Goal: Task Accomplishment & Management: Use online tool/utility

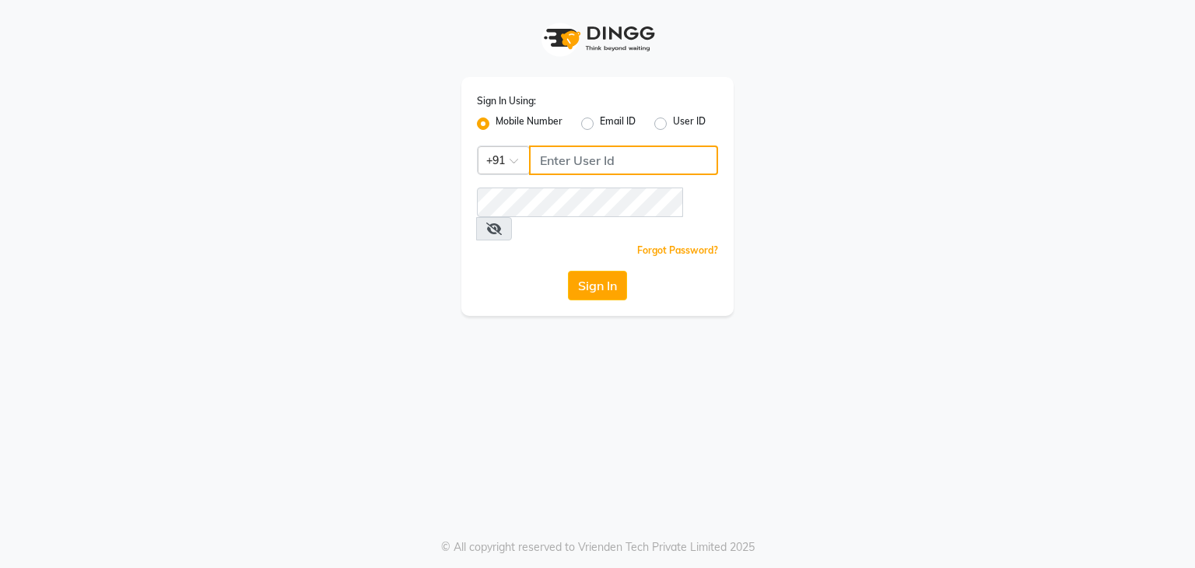
type input "7303777987"
click at [502, 222] on icon at bounding box center [494, 228] width 16 height 12
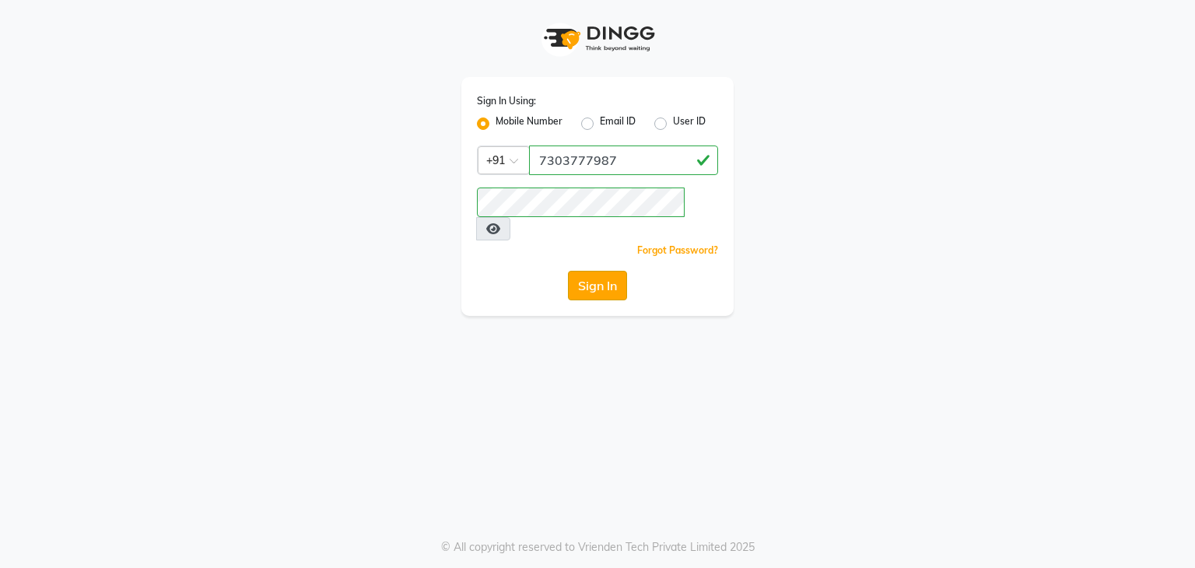
click at [601, 271] on button "Sign In" at bounding box center [597, 286] width 59 height 30
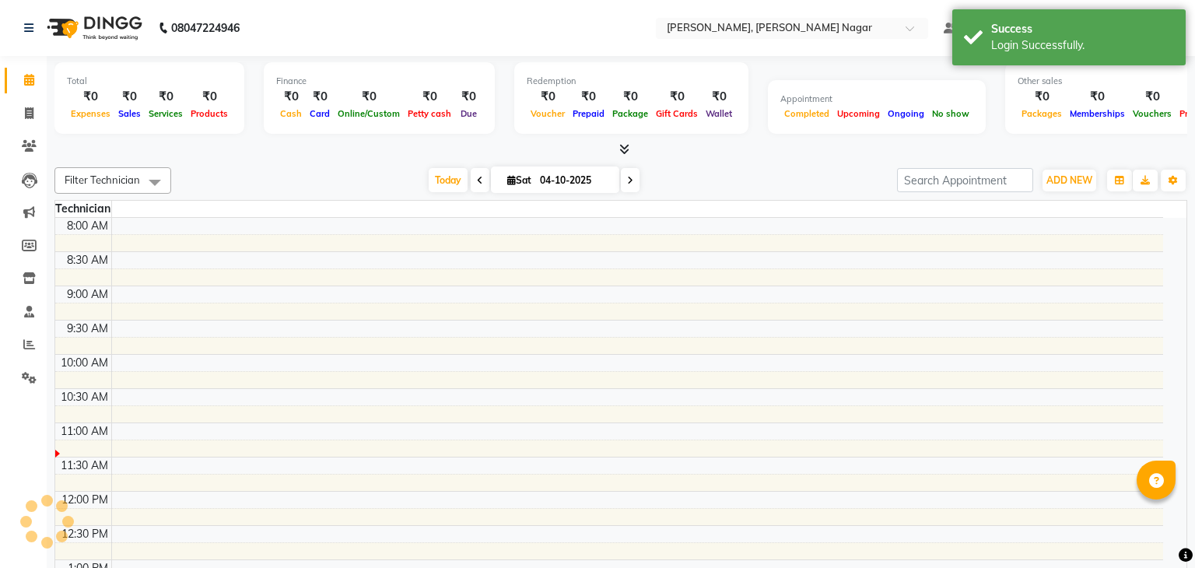
select select "en"
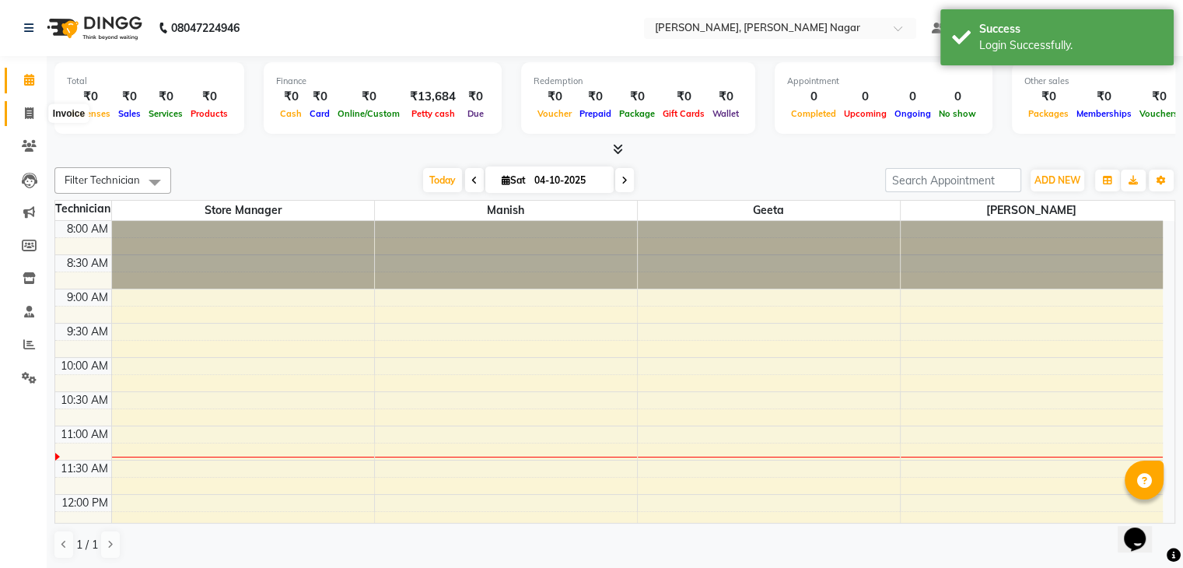
click at [25, 121] on span at bounding box center [29, 114] width 27 height 18
select select "service"
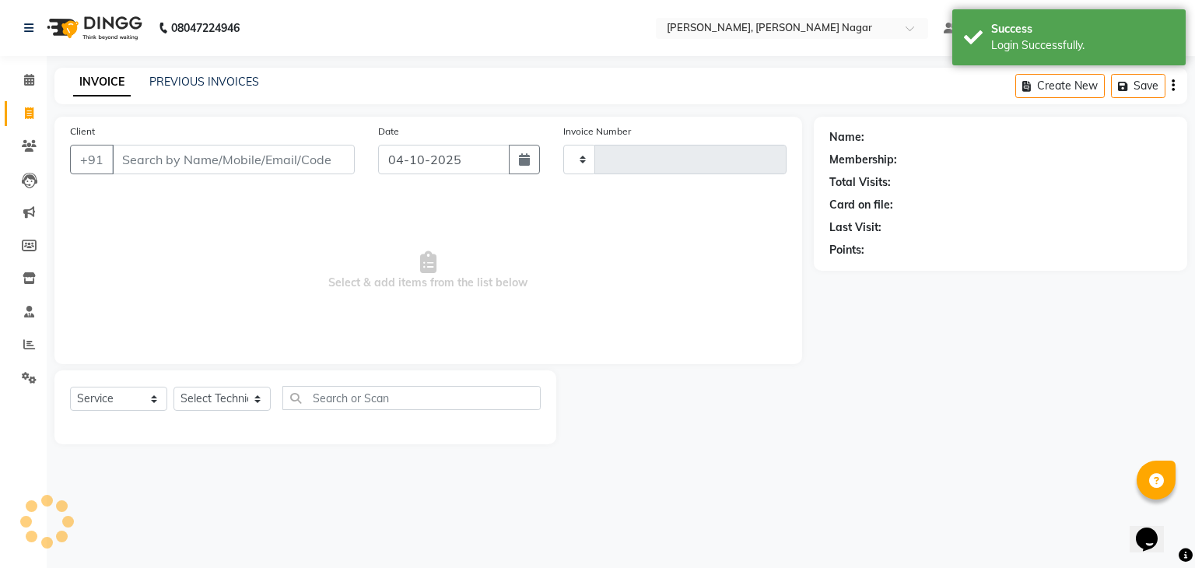
type input "0034"
select select "9049"
click at [29, 149] on icon at bounding box center [29, 146] width 15 height 12
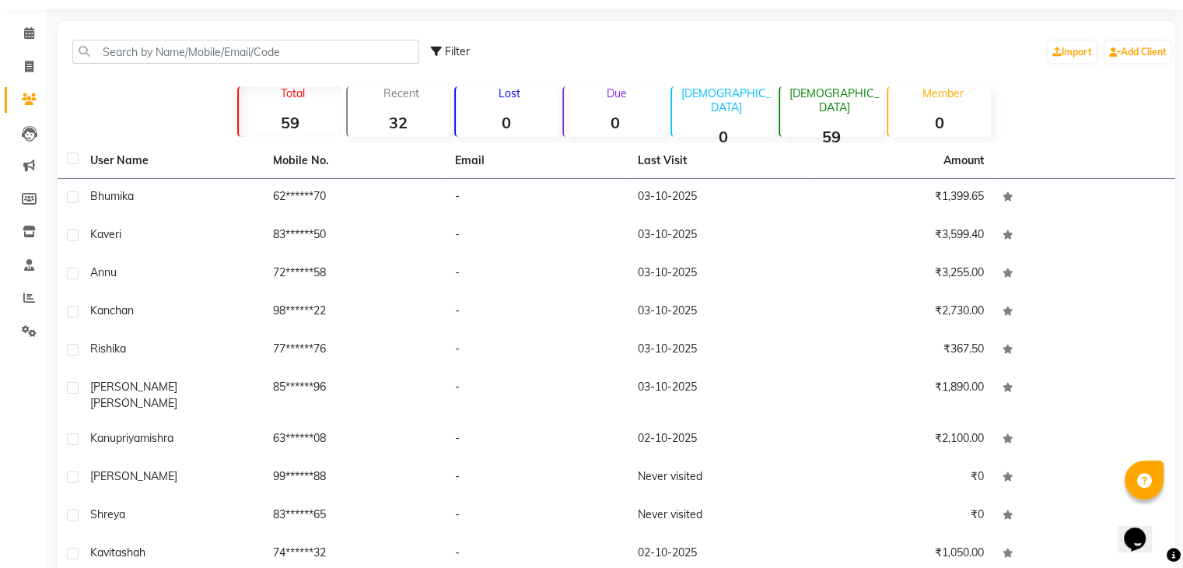
scroll to position [47, 0]
click at [33, 58] on span at bounding box center [29, 67] width 27 height 18
select select "service"
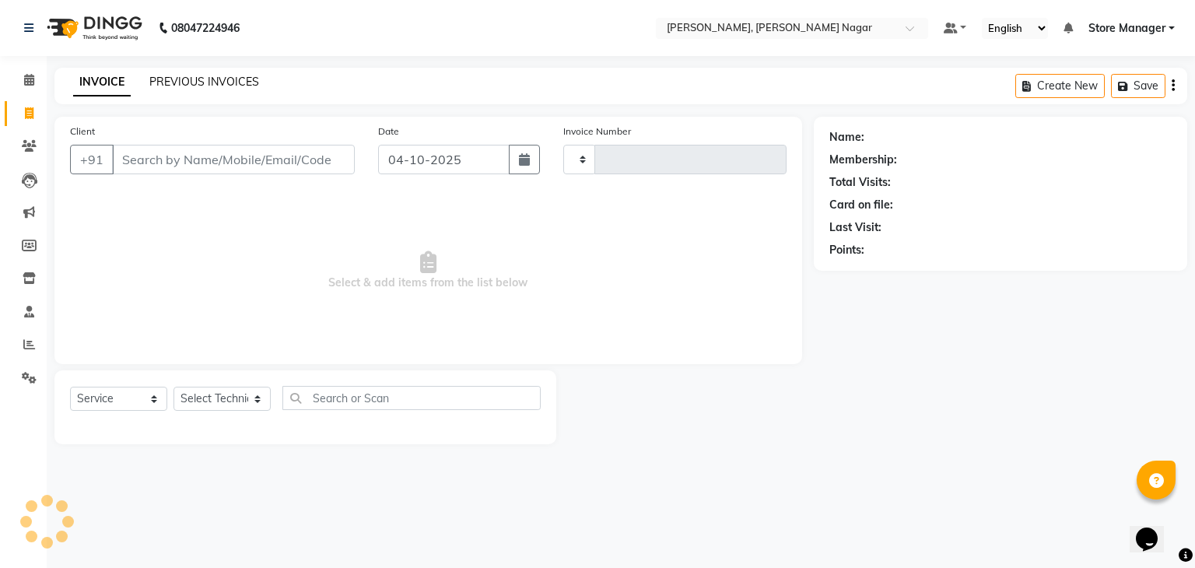
type input "0034"
click at [198, 79] on link "PREVIOUS INVOICES" at bounding box center [204, 82] width 110 height 14
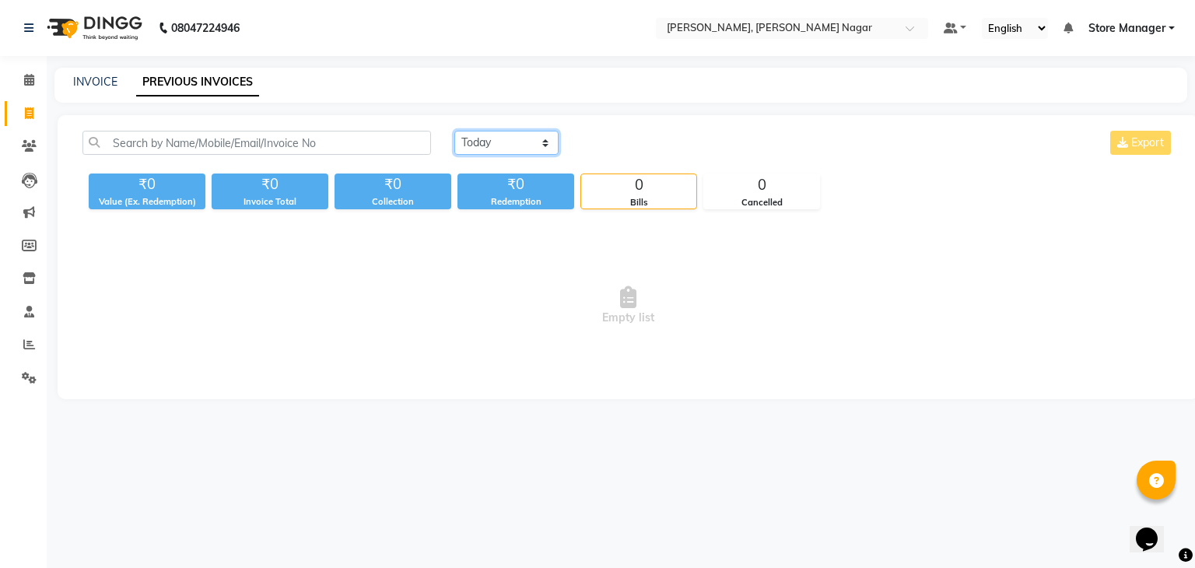
click at [508, 147] on select "[DATE] [DATE] Custom Range" at bounding box center [506, 143] width 104 height 24
select select "yesterday"
click at [454, 131] on select "[DATE] [DATE] Custom Range" at bounding box center [506, 143] width 104 height 24
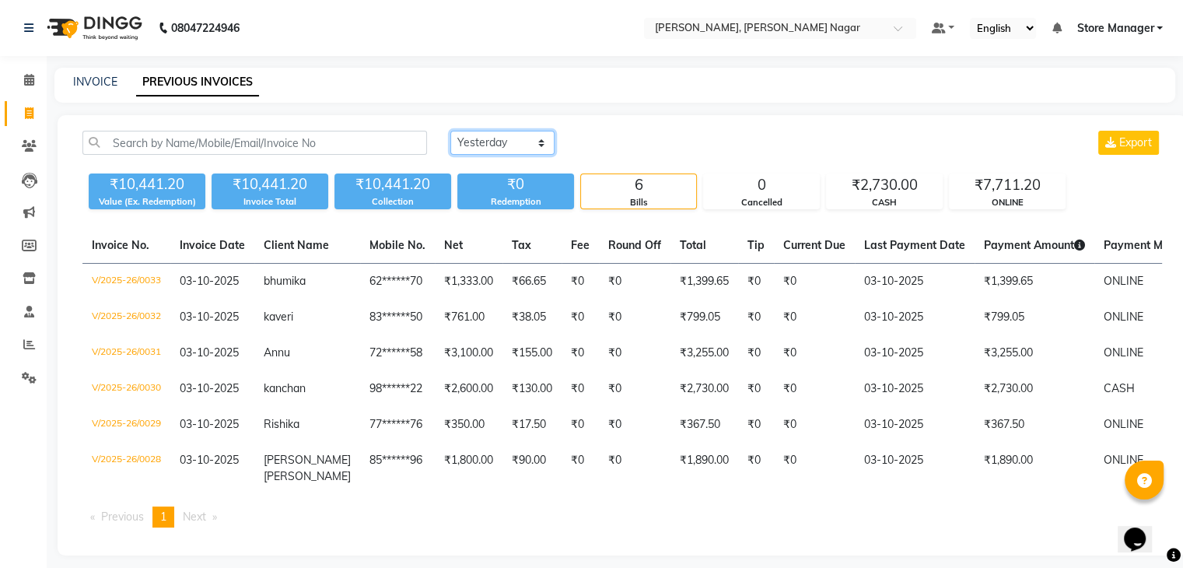
scroll to position [23, 0]
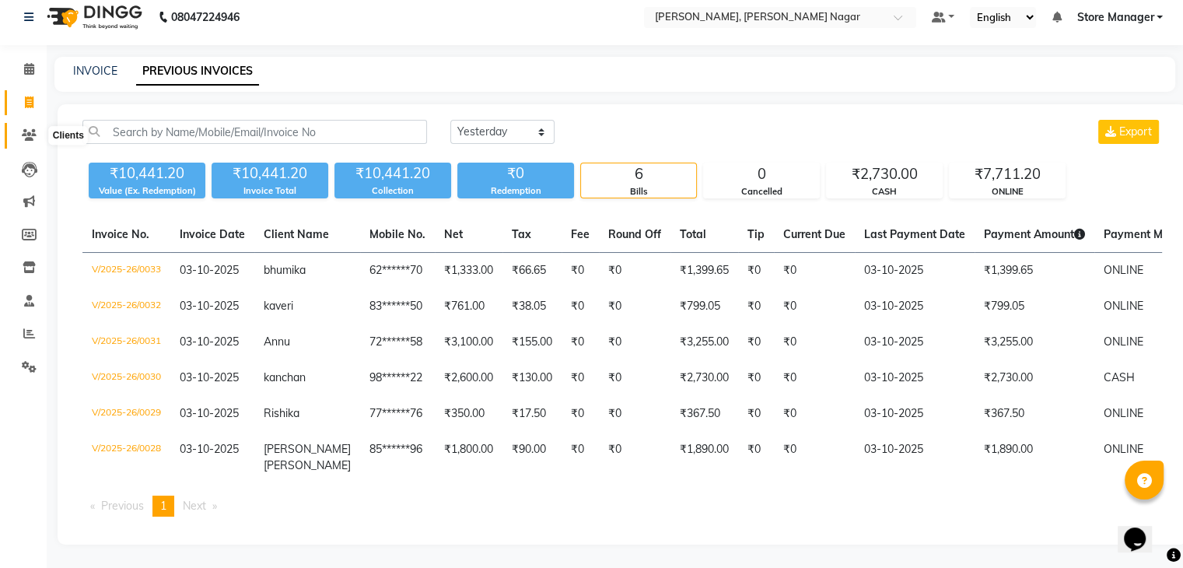
click at [33, 127] on span at bounding box center [29, 136] width 27 height 18
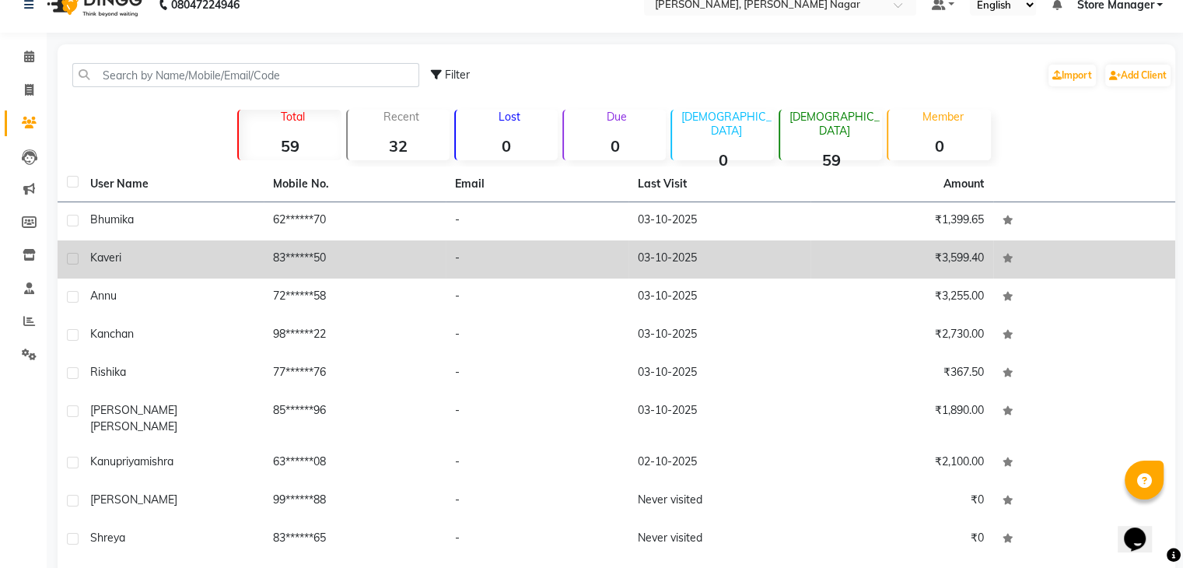
click at [724, 266] on td "03-10-2025" at bounding box center [720, 259] width 183 height 38
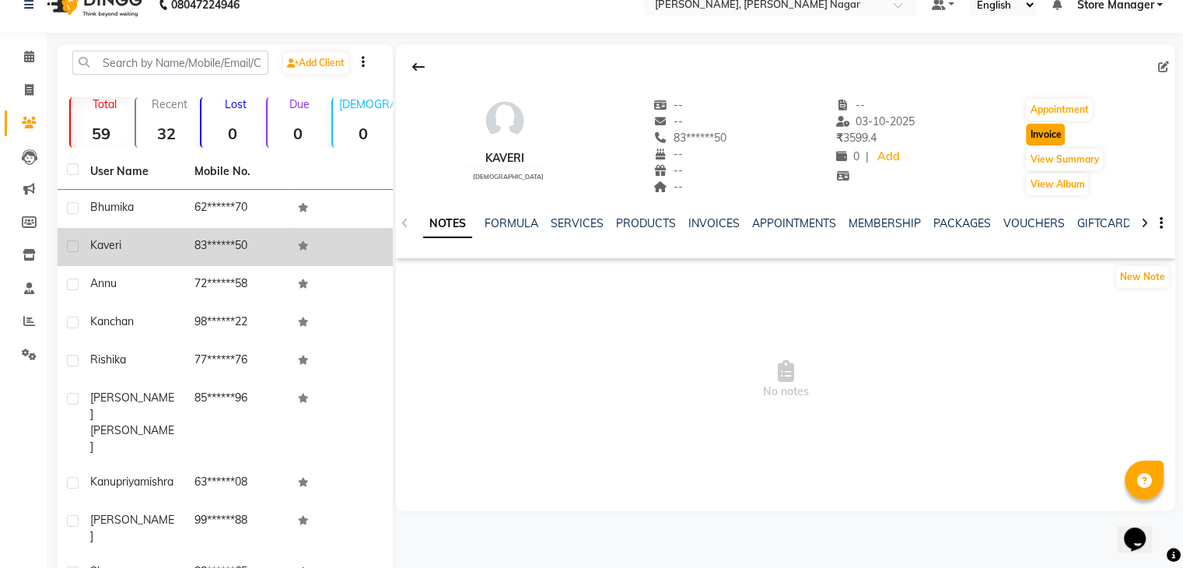
click at [1039, 138] on button "Invoice" at bounding box center [1045, 135] width 39 height 22
select select "service"
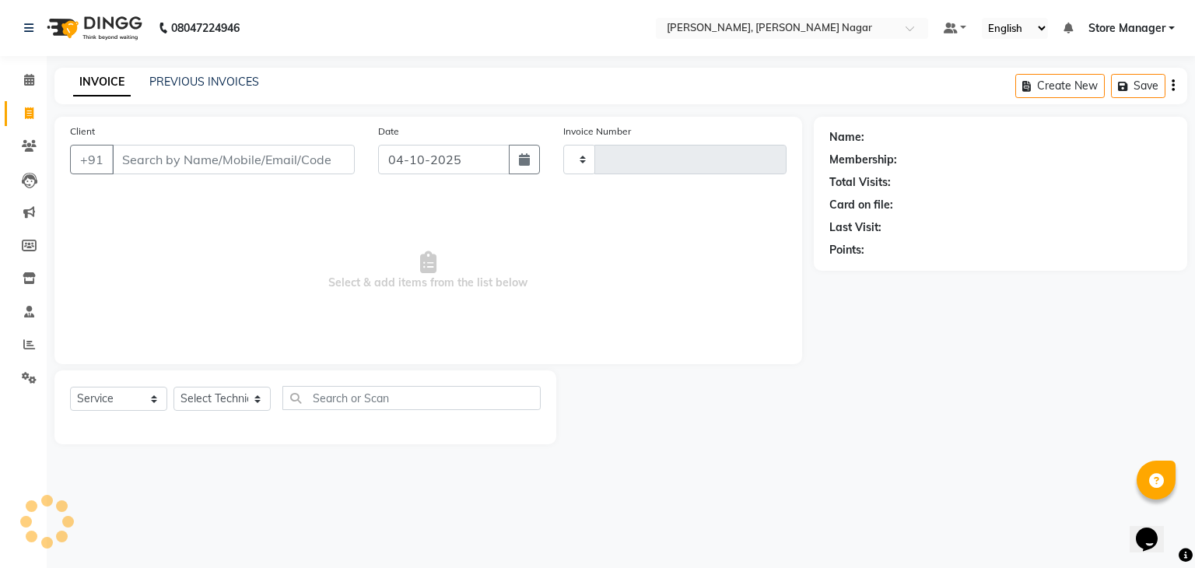
type input "0034"
select select "9049"
type input "83******50"
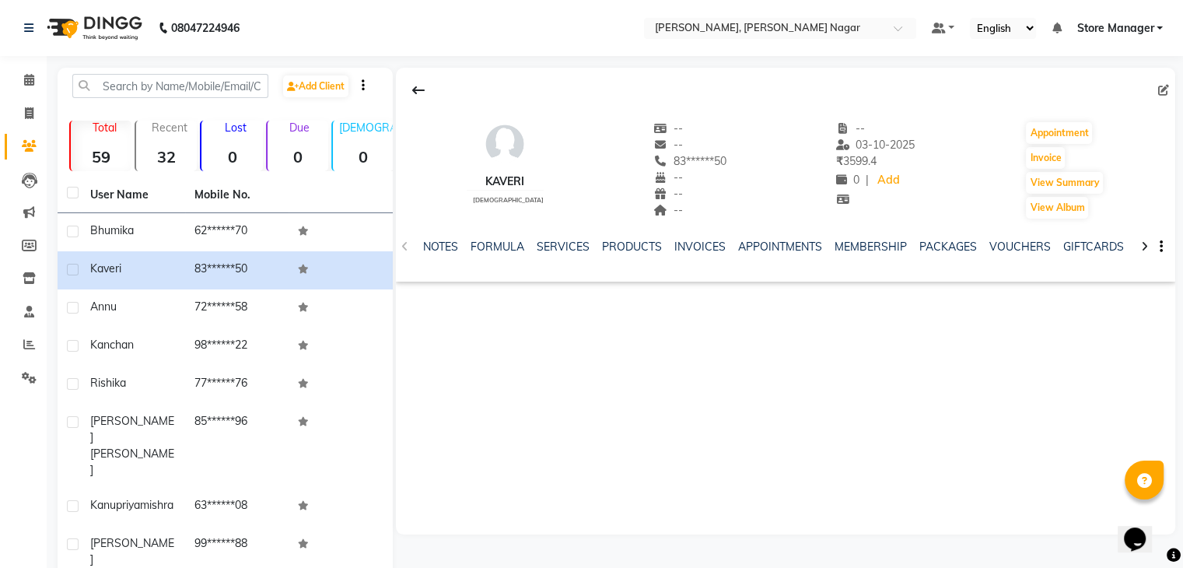
scroll to position [23, 0]
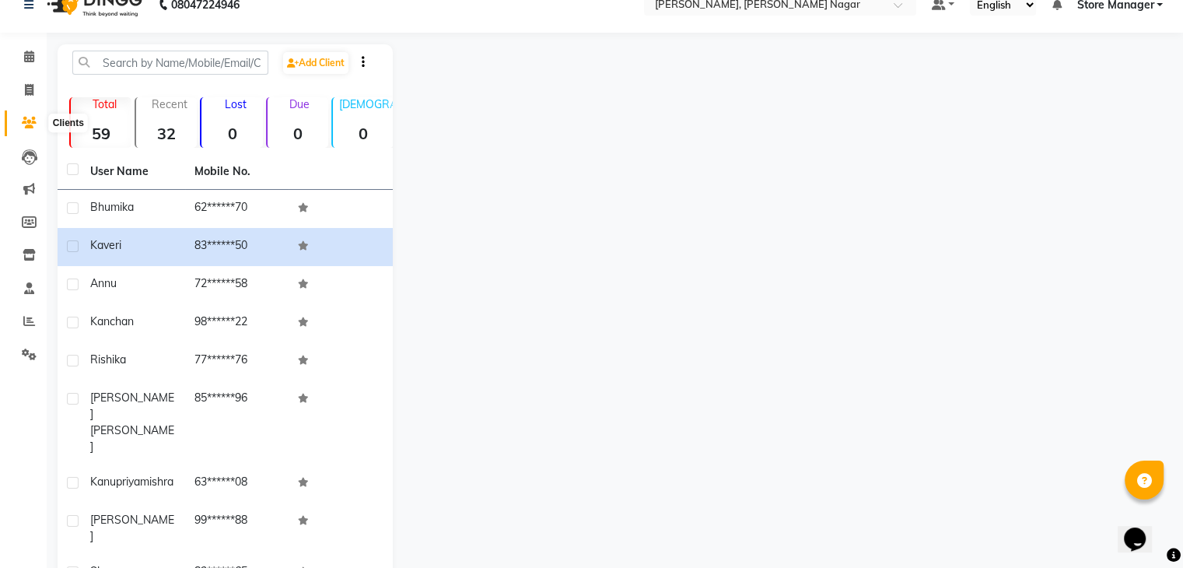
click at [37, 124] on span at bounding box center [29, 123] width 27 height 18
click at [25, 90] on icon at bounding box center [29, 90] width 9 height 12
select select "service"
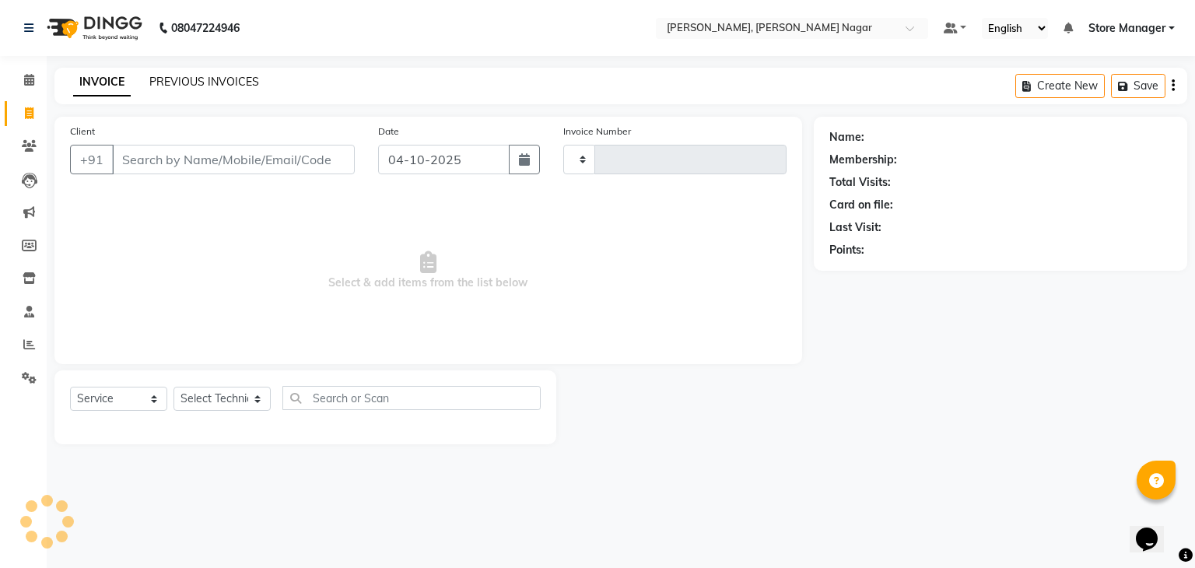
type input "0034"
select select "9049"
click at [215, 79] on link "PREVIOUS INVOICES" at bounding box center [204, 82] width 110 height 14
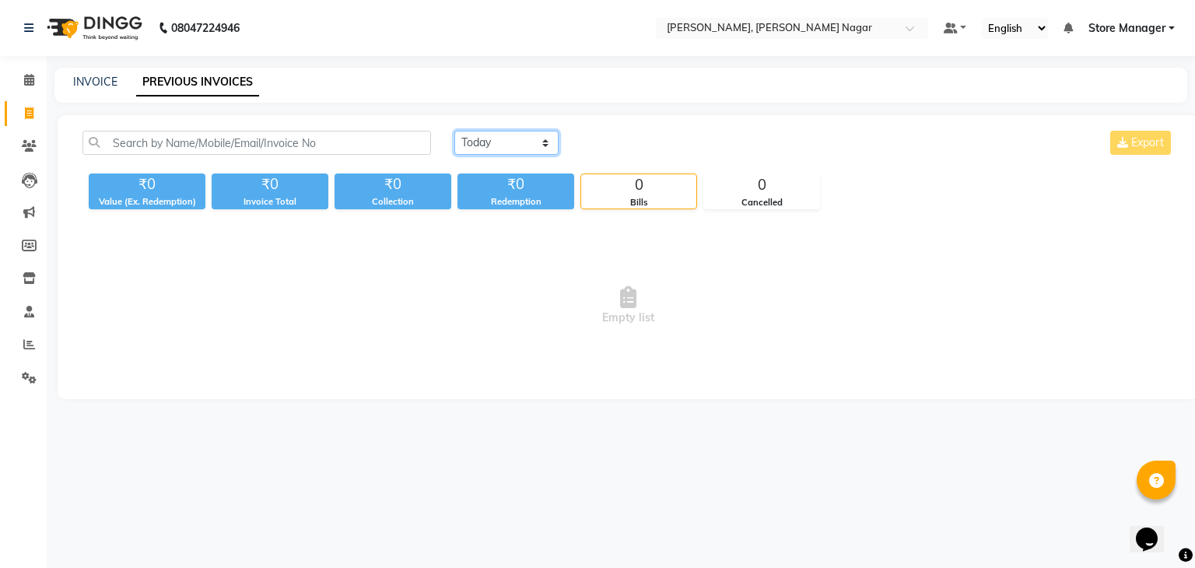
click at [512, 143] on select "[DATE] [DATE] Custom Range" at bounding box center [506, 143] width 104 height 24
select select "yesterday"
click at [454, 131] on select "[DATE] [DATE] Custom Range" at bounding box center [506, 143] width 104 height 24
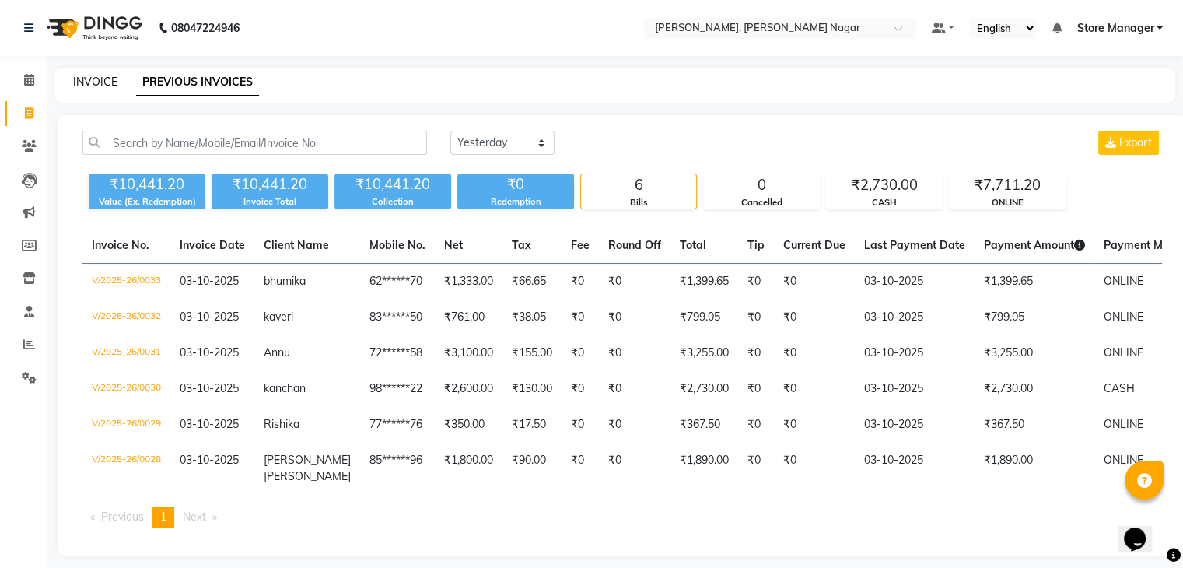
click at [79, 76] on link "INVOICE" at bounding box center [95, 82] width 44 height 14
select select "service"
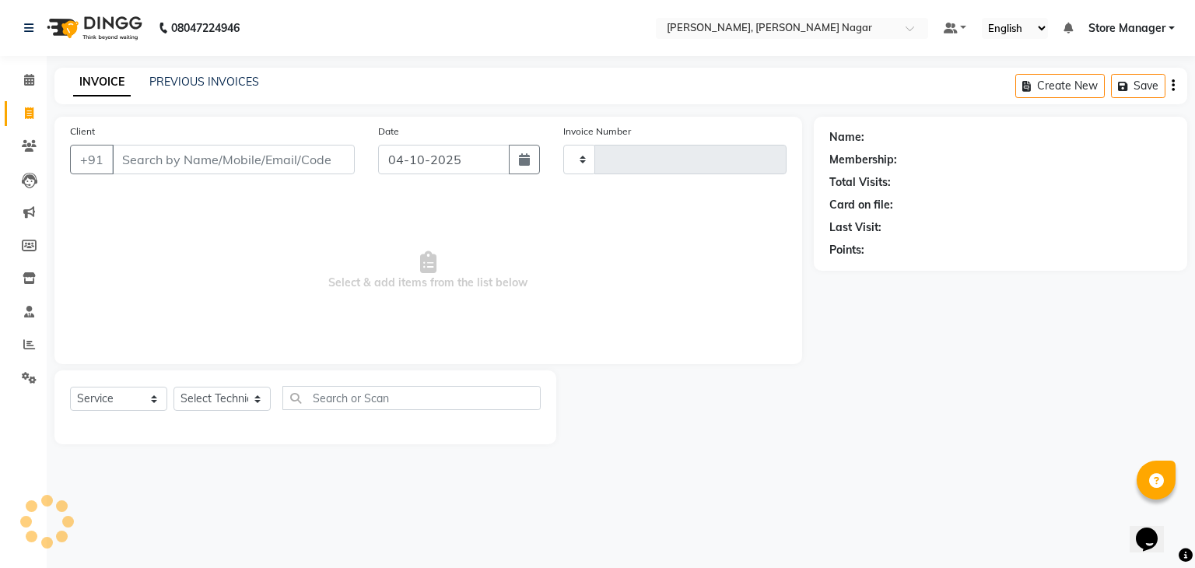
type input "0034"
select select "9049"
click at [258, 396] on select "Select Technician [PERSON_NAME] [PERSON_NAME] Store Manager" at bounding box center [221, 399] width 97 height 24
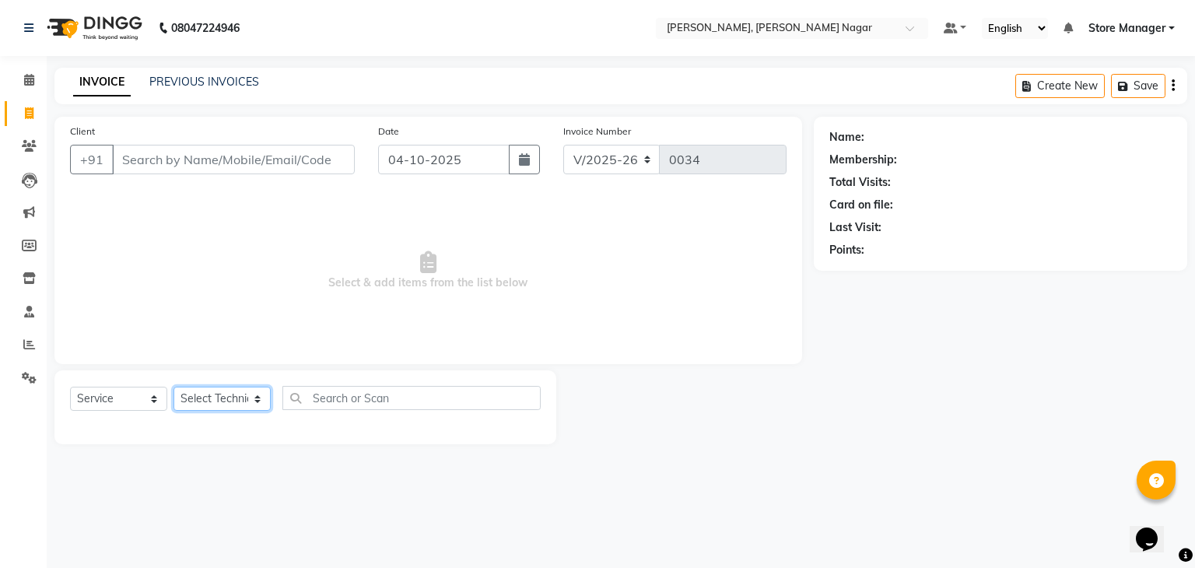
select select "92259"
click at [173, 387] on select "Select Technician [PERSON_NAME] [PERSON_NAME] Store Manager" at bounding box center [221, 399] width 97 height 24
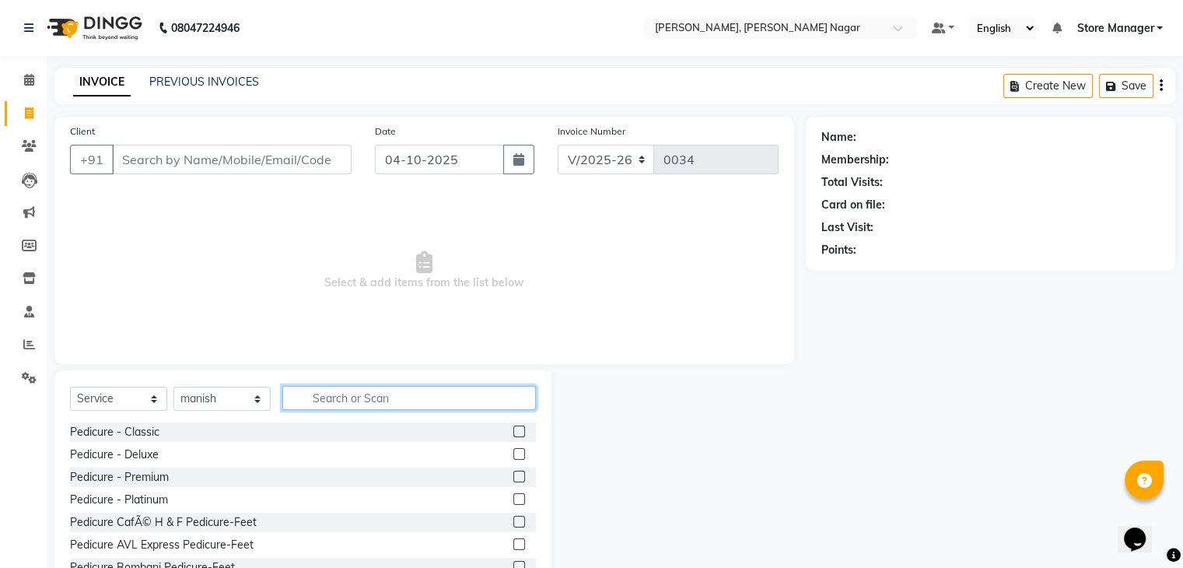
click at [308, 392] on input "text" at bounding box center [409, 398] width 254 height 24
click at [237, 487] on div "Pedicure - Premium" at bounding box center [303, 477] width 466 height 19
click at [227, 474] on div "Pedicure - Premium" at bounding box center [303, 477] width 466 height 19
click at [143, 482] on div "Pedicure - Premium" at bounding box center [119, 477] width 99 height 16
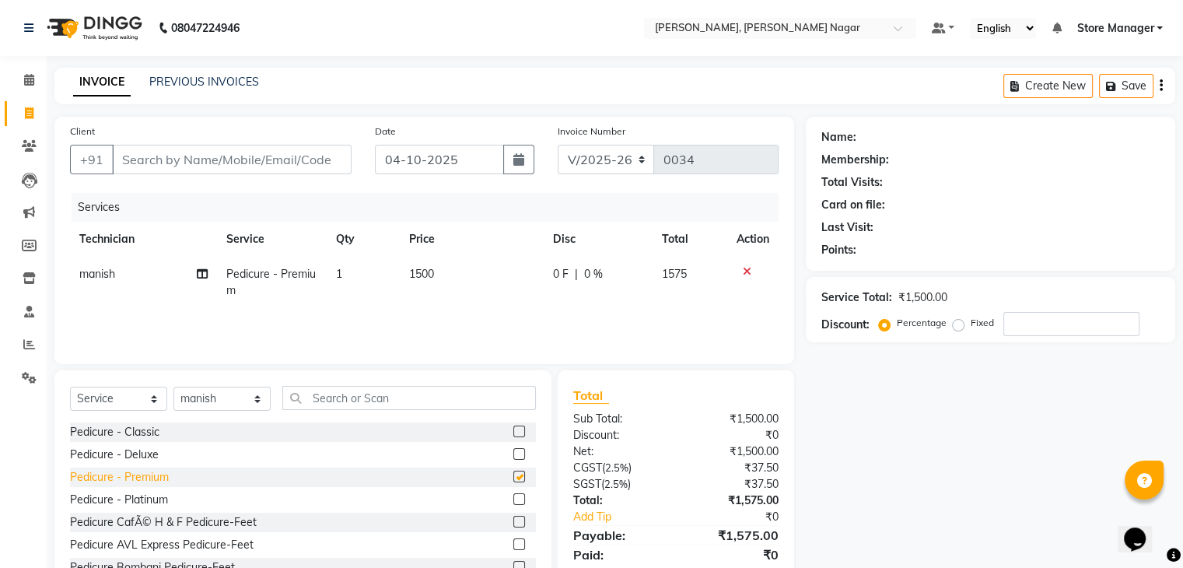
checkbox input "false"
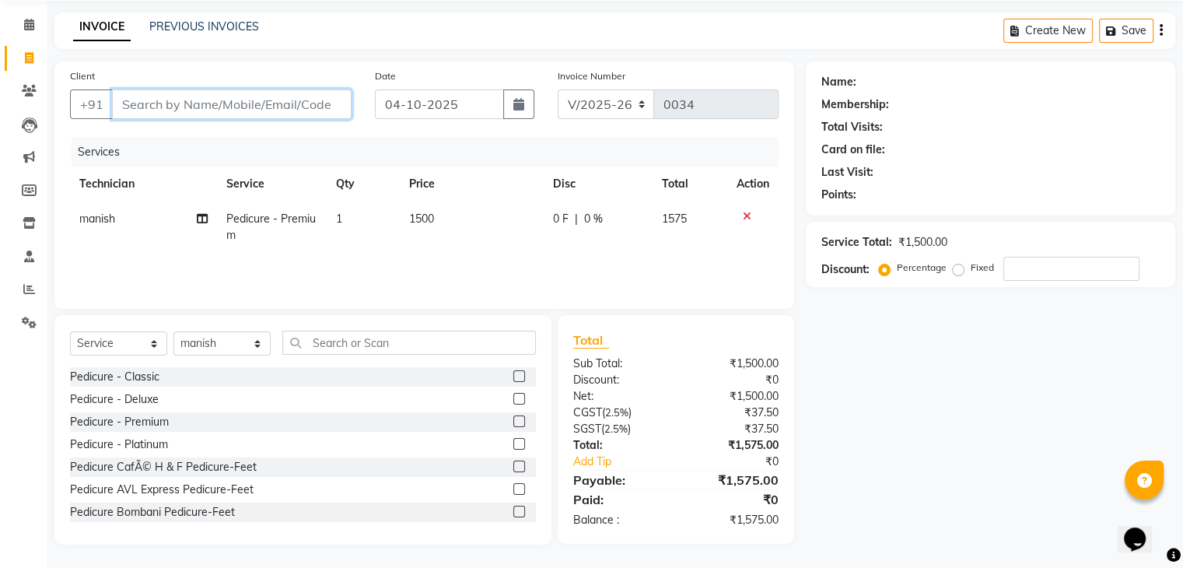
click at [216, 100] on input "Client" at bounding box center [232, 104] width 240 height 30
type input "9"
type input "0"
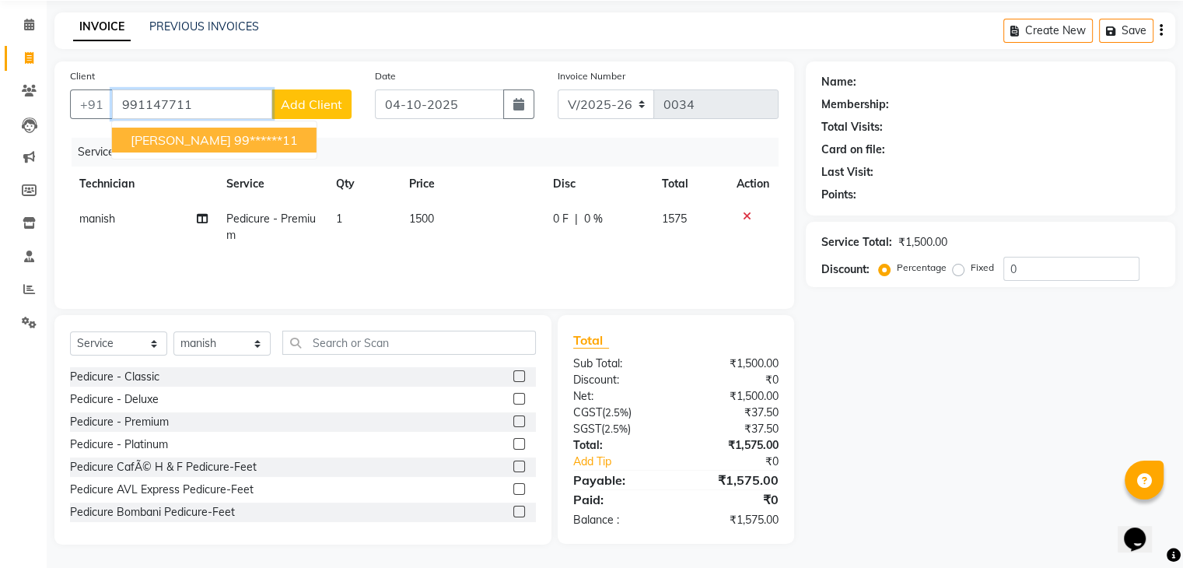
click at [234, 139] on ngb-highlight "99******11" at bounding box center [266, 140] width 64 height 16
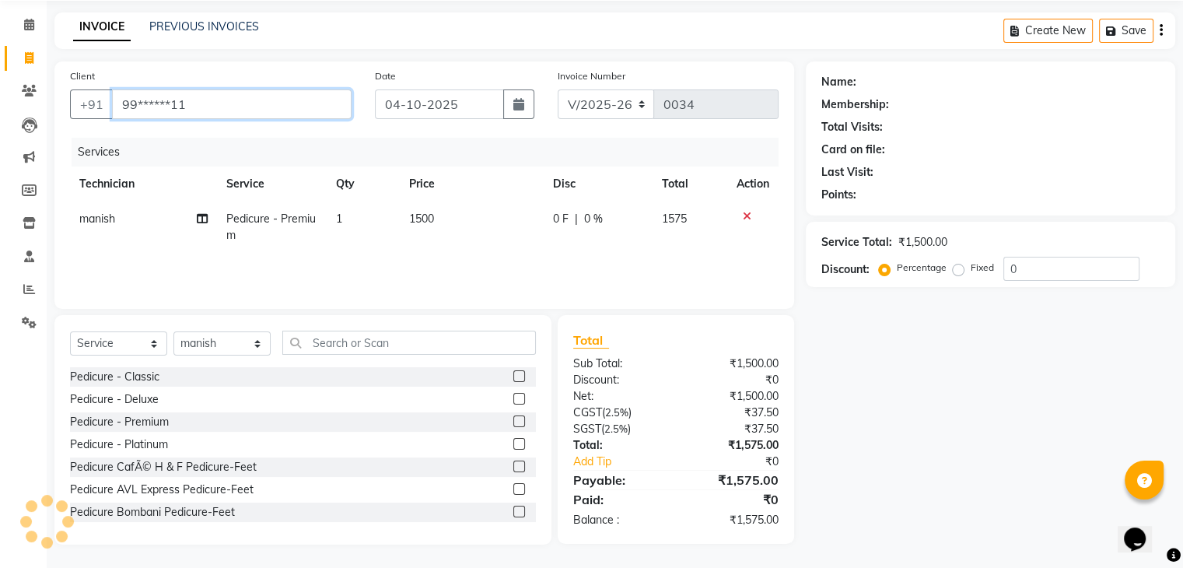
type input "99******11"
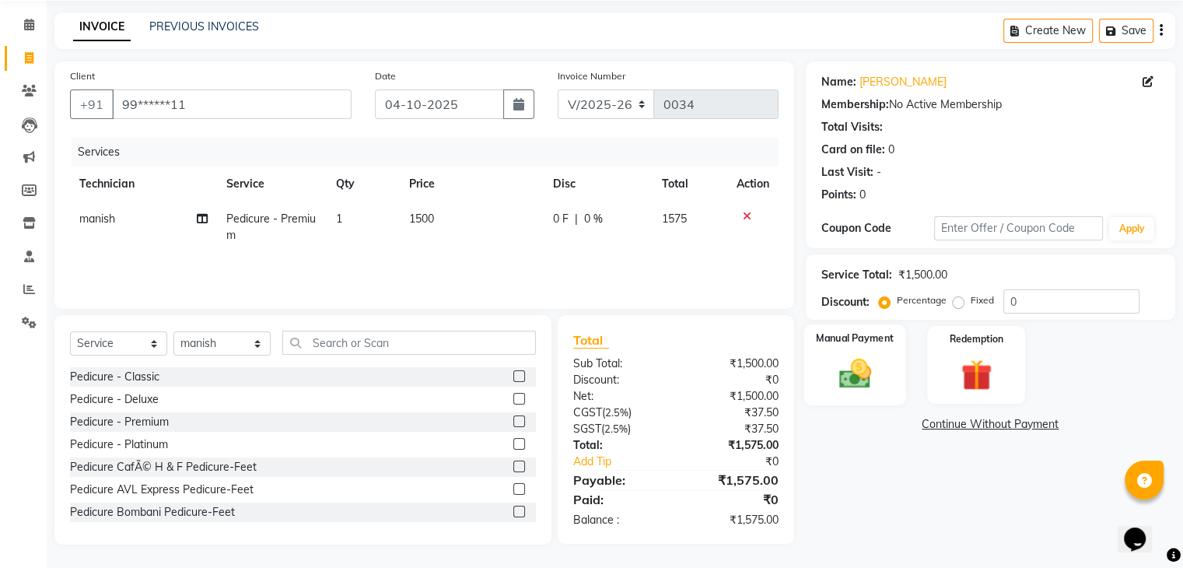
click at [899, 391] on div "Manual Payment" at bounding box center [855, 364] width 102 height 80
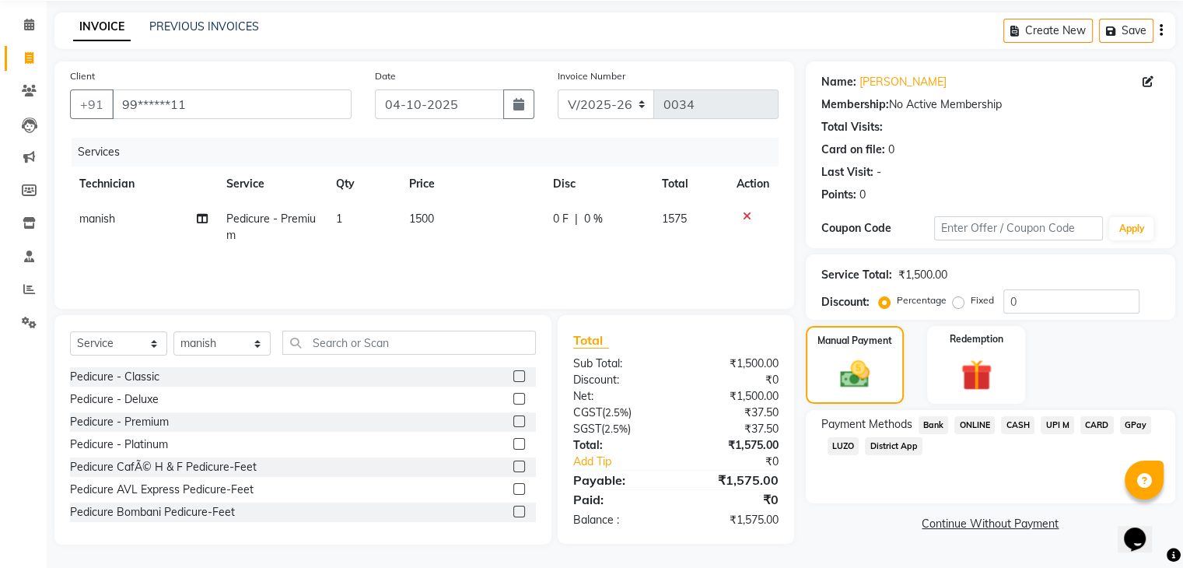
click at [890, 449] on span "District App" at bounding box center [894, 446] width 58 height 18
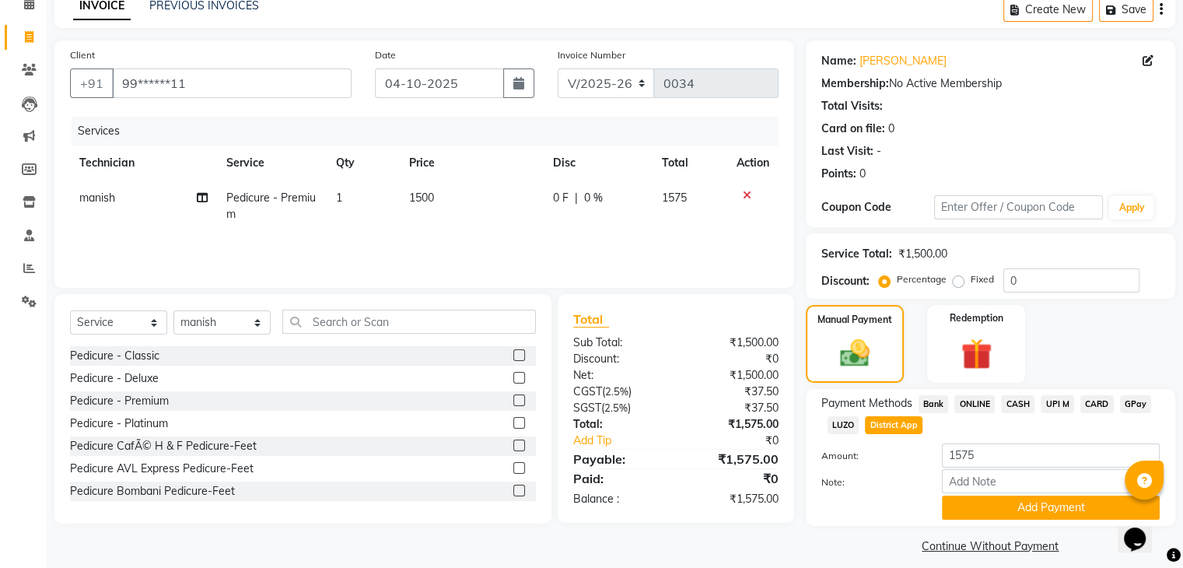
scroll to position [91, 0]
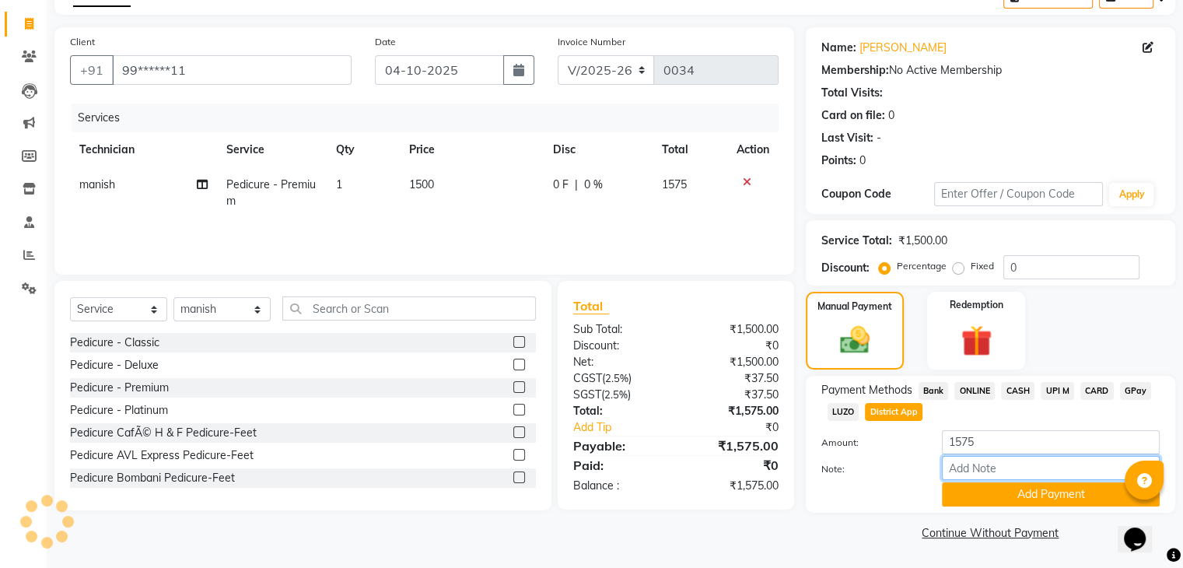
click at [990, 464] on input "Note:" at bounding box center [1051, 468] width 218 height 24
click at [986, 468] on input "Note:" at bounding box center [1051, 468] width 218 height 24
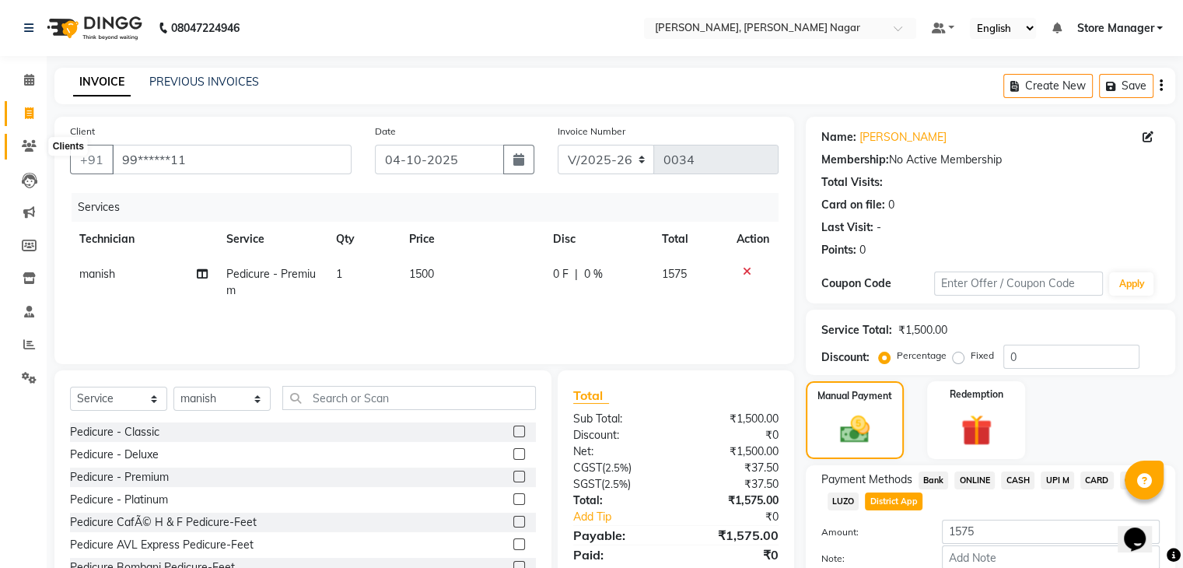
click at [25, 152] on span at bounding box center [29, 147] width 27 height 18
click at [25, 114] on icon at bounding box center [29, 113] width 9 height 12
click at [186, 89] on div "PREVIOUS INVOICES" at bounding box center [204, 82] width 110 height 16
click at [166, 88] on link "PREVIOUS INVOICES" at bounding box center [204, 82] width 110 height 14
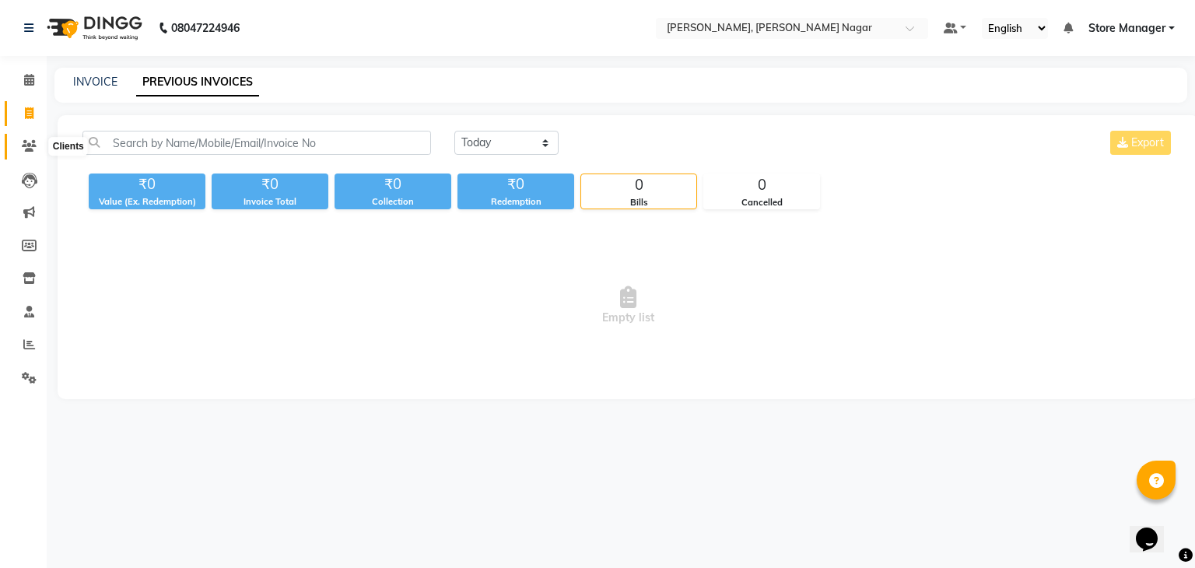
click at [29, 147] on icon at bounding box center [29, 146] width 15 height 12
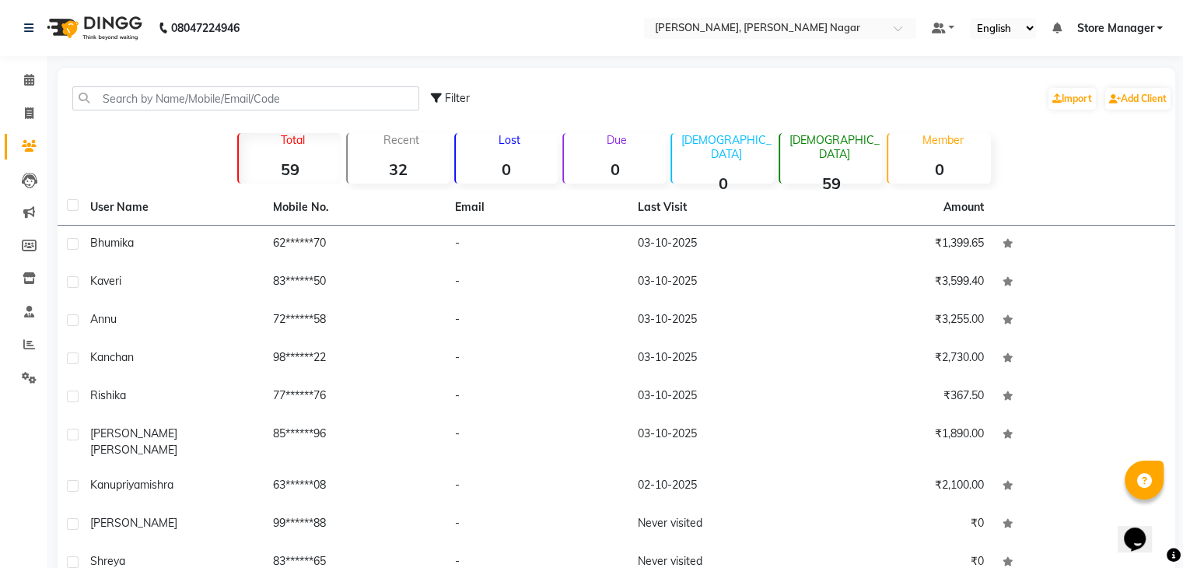
click at [74, 20] on img at bounding box center [93, 28] width 107 height 44
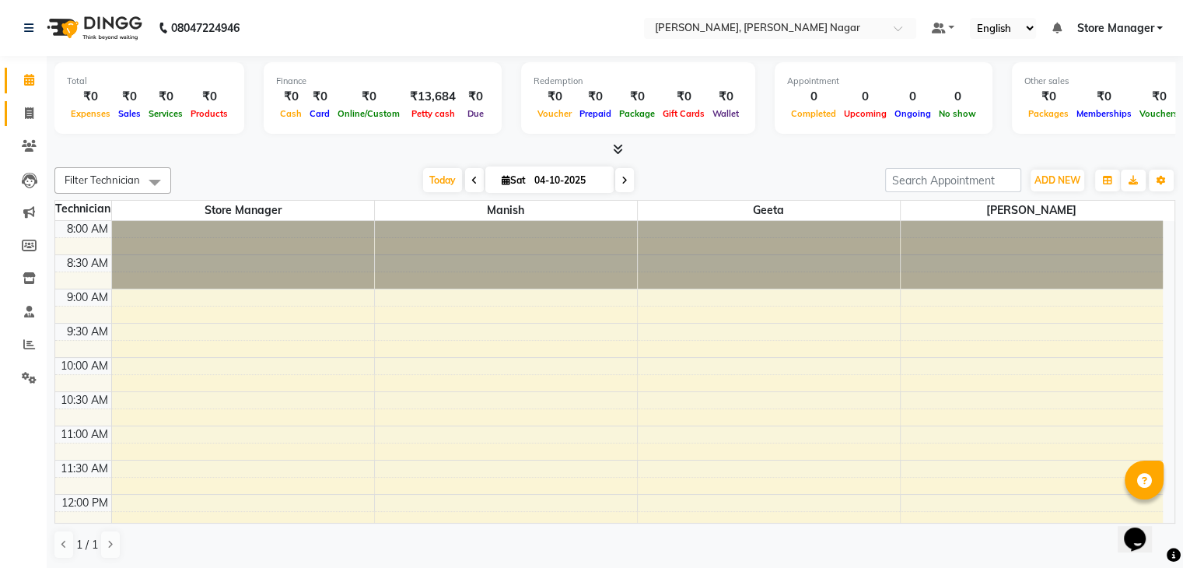
click at [26, 122] on link "Invoice" at bounding box center [23, 114] width 37 height 26
select select "service"
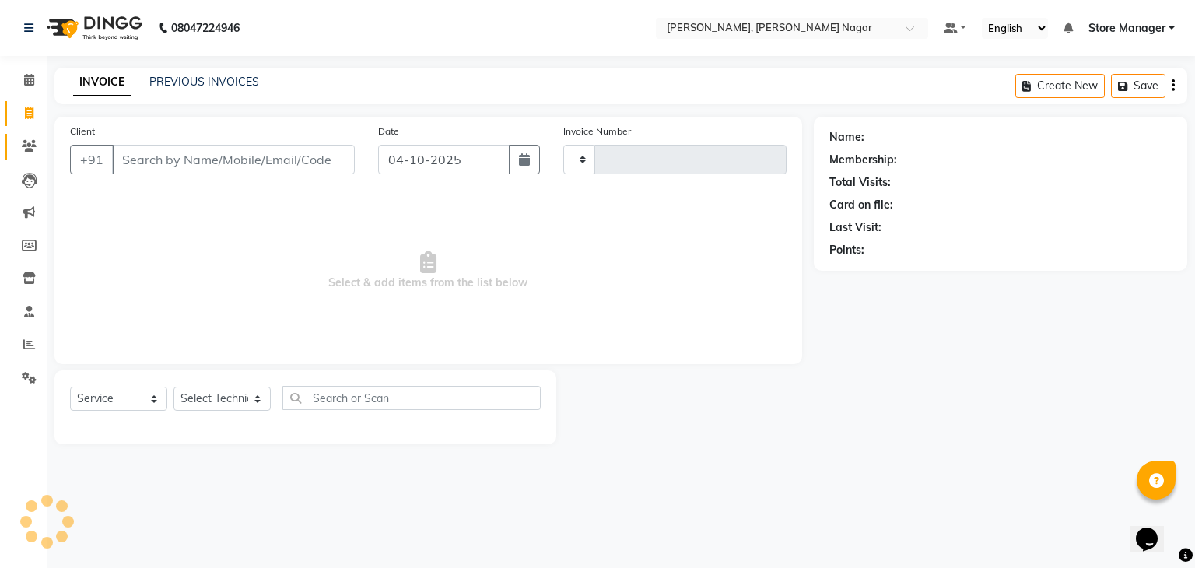
type input "0034"
select select "9049"
click at [26, 149] on icon at bounding box center [29, 146] width 15 height 12
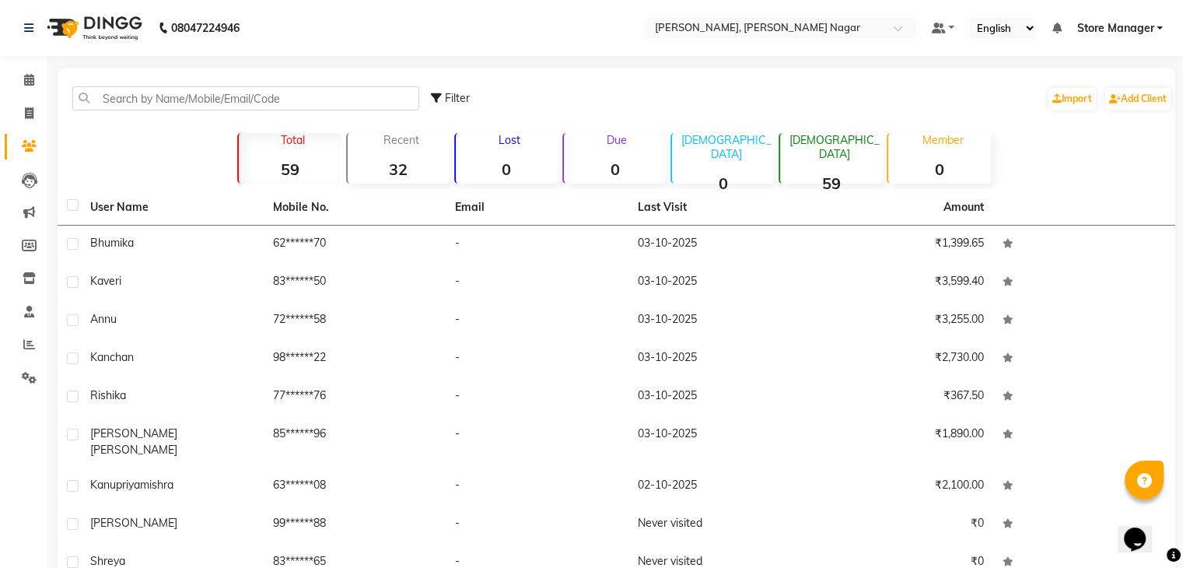
click at [91, 24] on img at bounding box center [93, 28] width 107 height 44
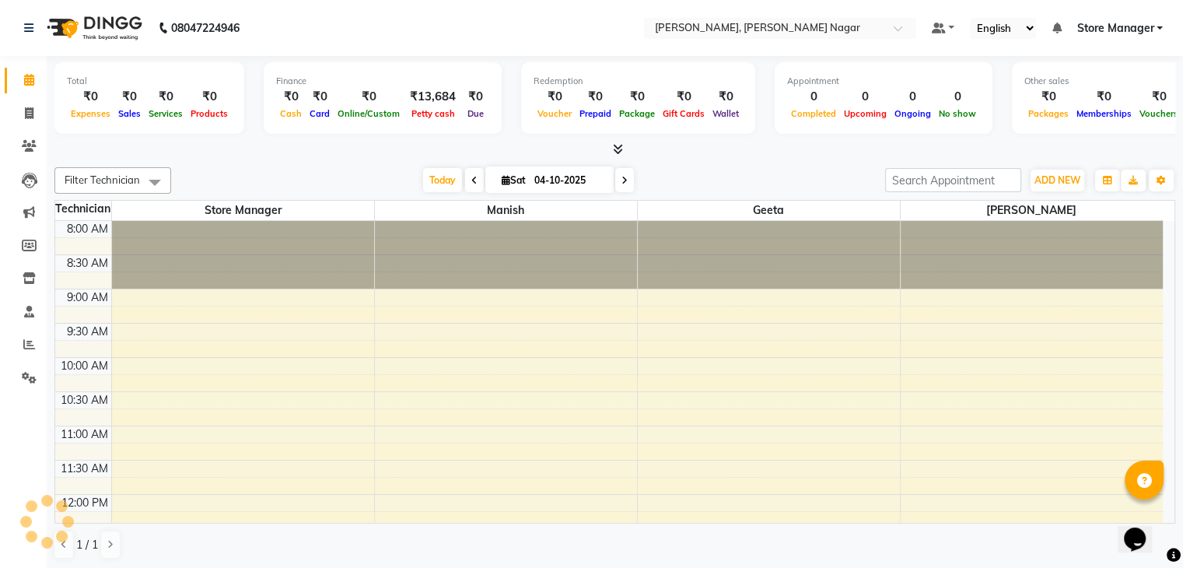
scroll to position [339, 0]
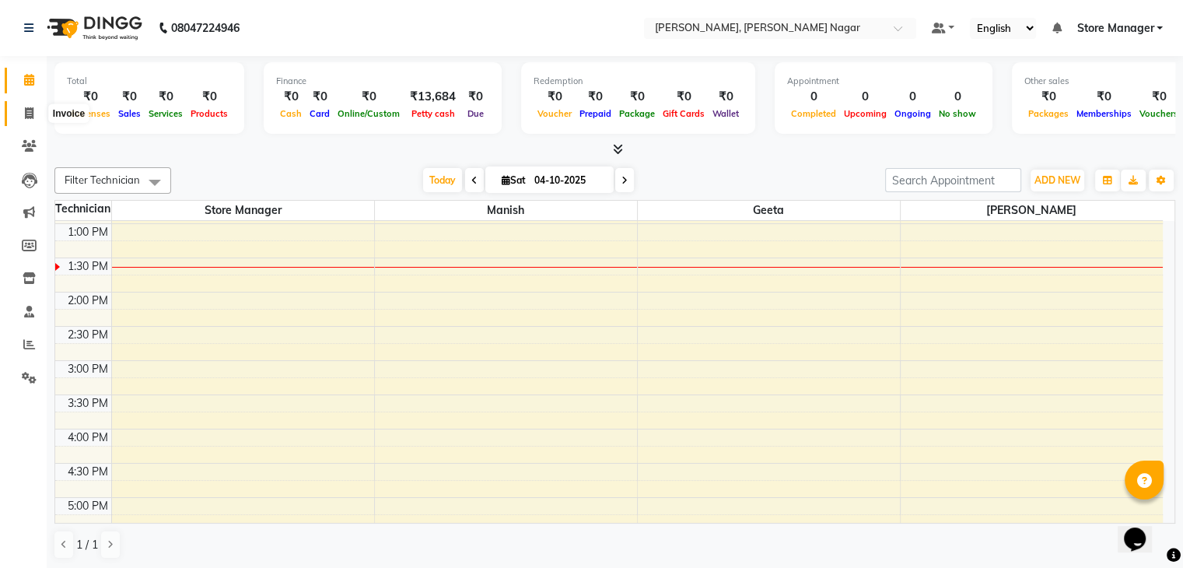
click at [21, 113] on span at bounding box center [29, 114] width 27 height 18
select select "service"
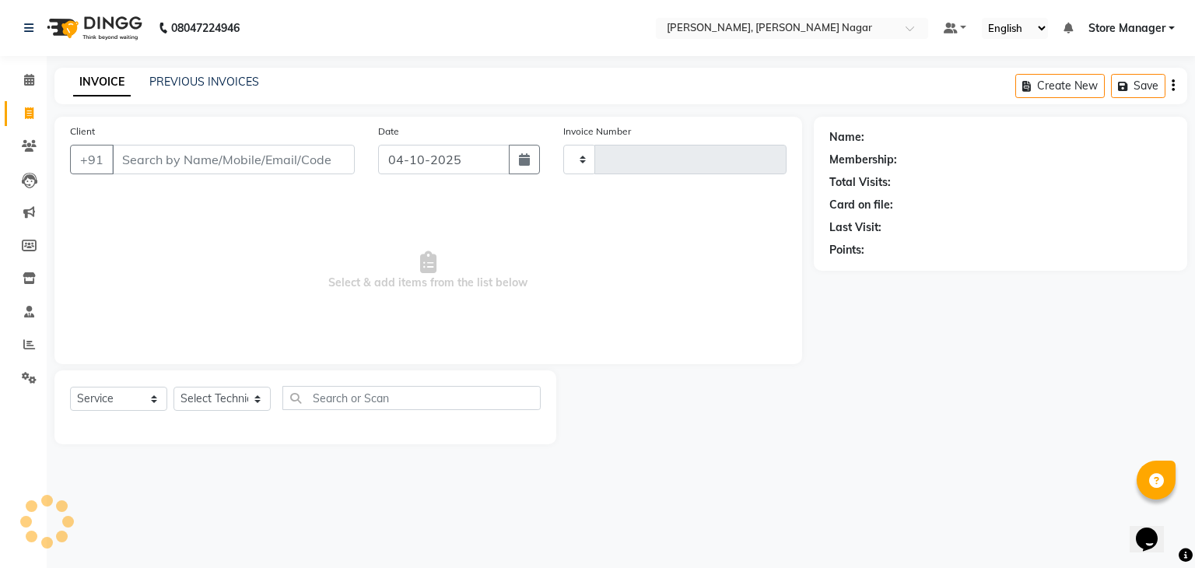
type input "0034"
select select "9049"
click at [235, 405] on select "Select Technician" at bounding box center [221, 399] width 97 height 24
select select "92260"
click at [173, 387] on select "Select Technician [PERSON_NAME] [PERSON_NAME] Store Manager" at bounding box center [221, 399] width 97 height 24
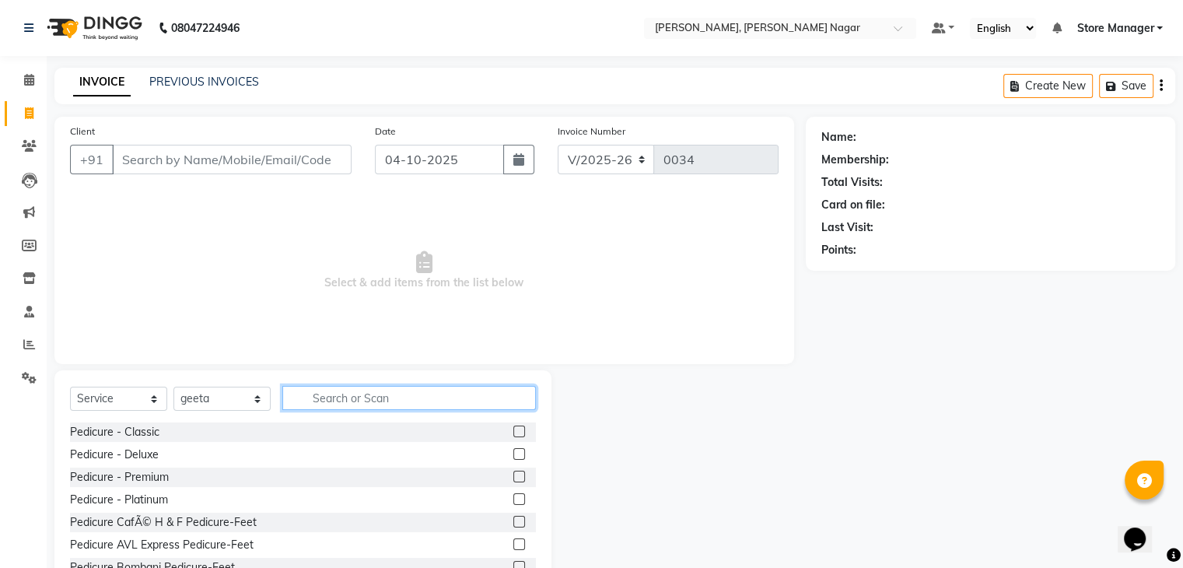
click at [347, 392] on input "text" at bounding box center [409, 398] width 254 height 24
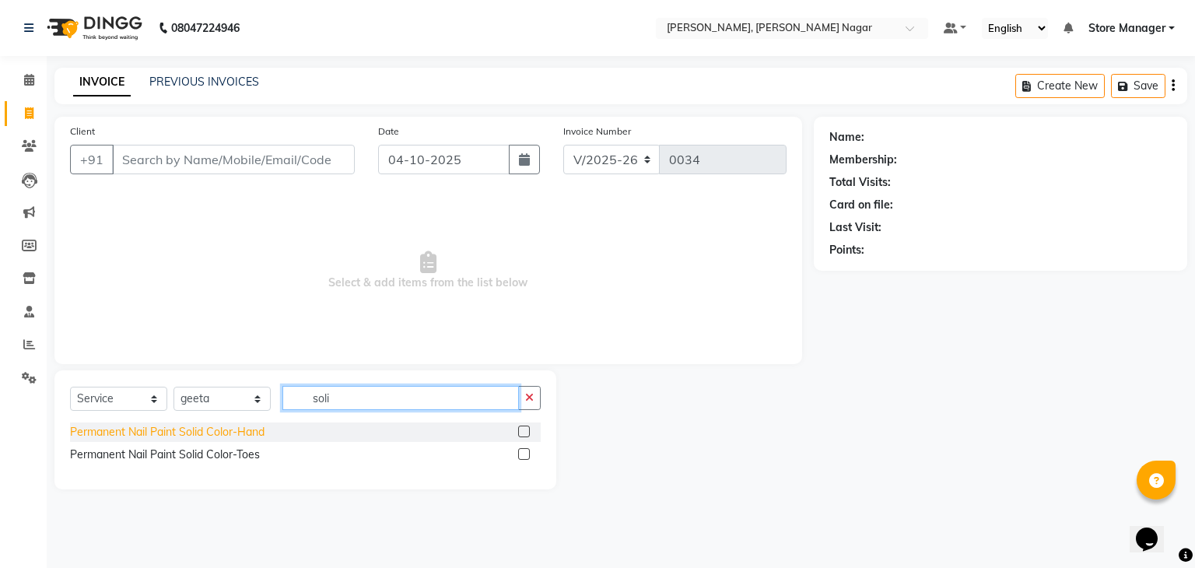
type input "soli"
click at [229, 433] on div "Permanent Nail Paint Solid Color-Hand" at bounding box center [167, 432] width 194 height 16
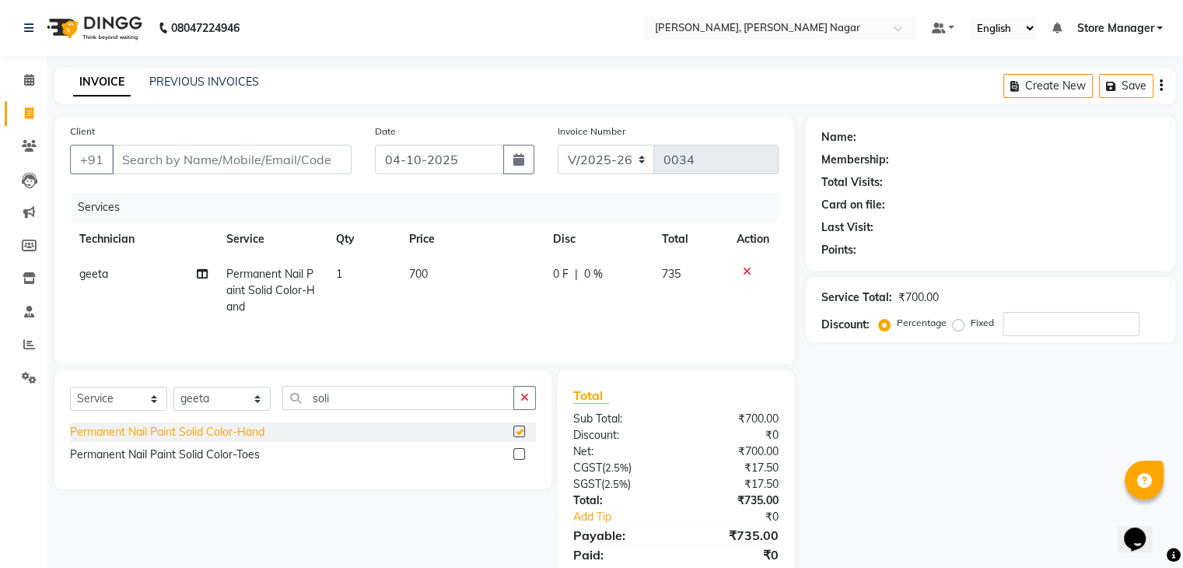
checkbox input "false"
click at [428, 277] on span "700" at bounding box center [418, 274] width 19 height 14
select select "92260"
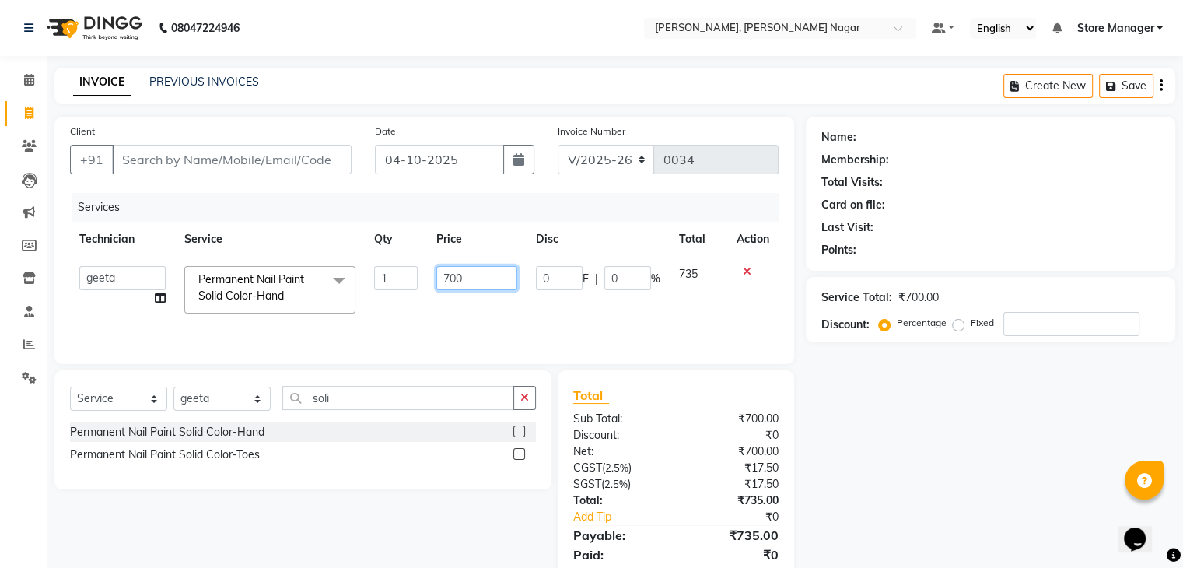
click at [461, 285] on input "700" at bounding box center [476, 278] width 81 height 24
type input "7"
type input "500"
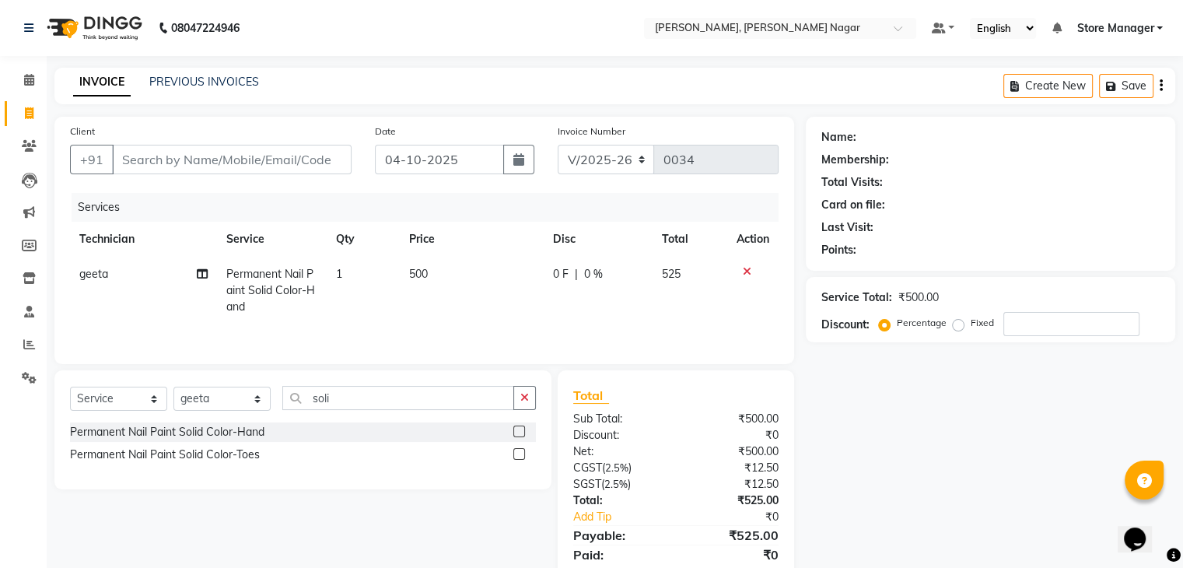
click at [545, 303] on td "0 F | 0 %" at bounding box center [599, 291] width 110 height 68
select select "92260"
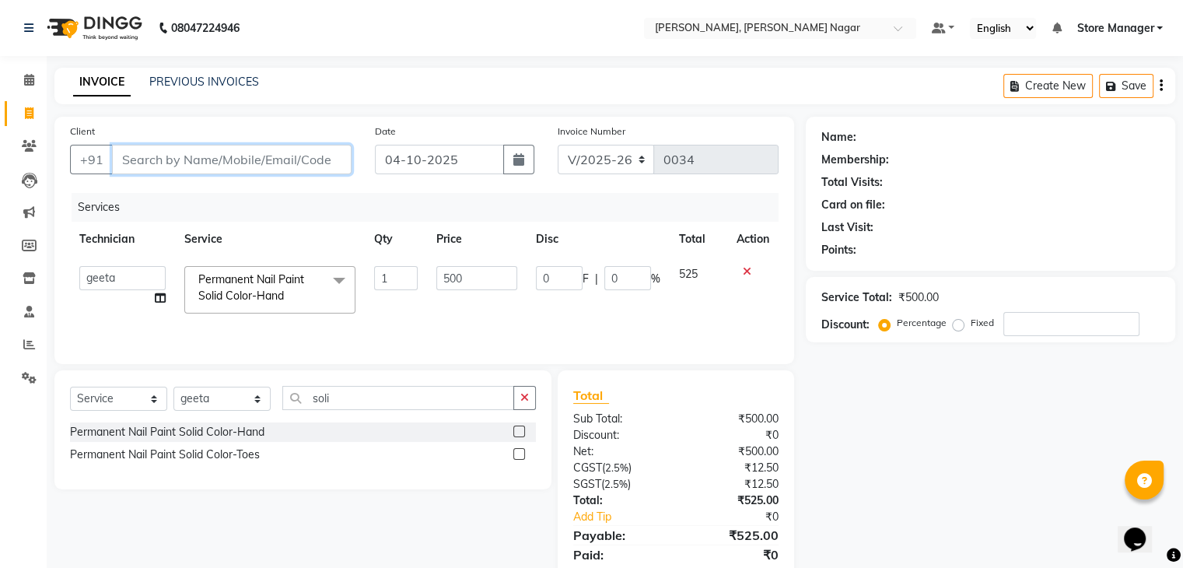
click at [287, 160] on input "Client" at bounding box center [232, 160] width 240 height 30
click at [260, 244] on div "Client +91 Date [DATE] Invoice Number V/2025 V/[PHONE_NUMBER] Services Technici…" at bounding box center [424, 240] width 740 height 247
click at [205, 157] on input "Client" at bounding box center [232, 160] width 240 height 30
type input "8"
type input "0"
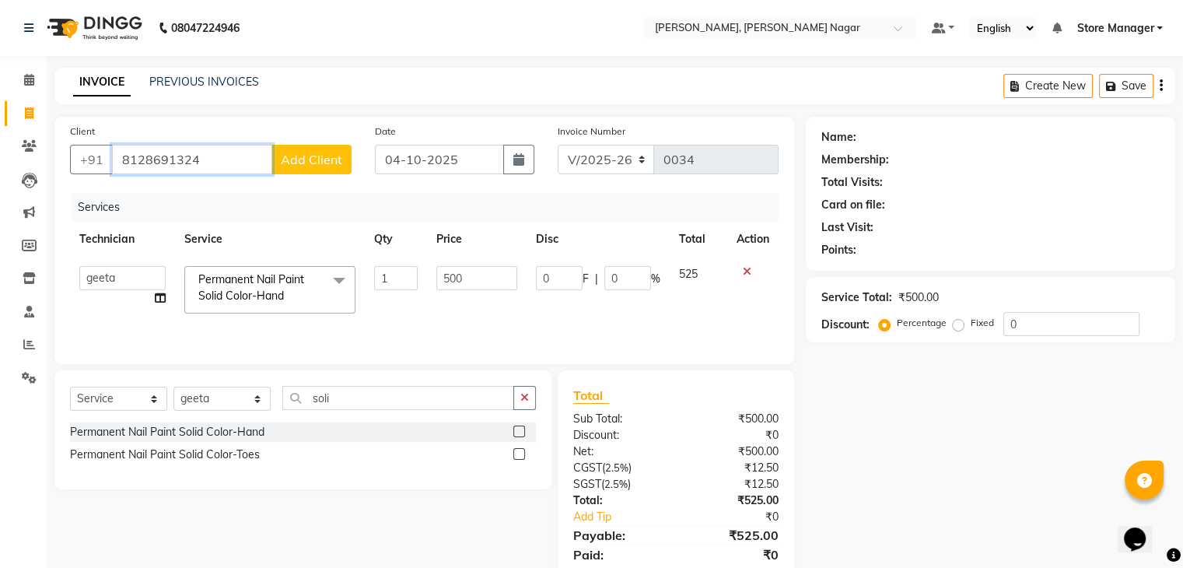
type input "8128691324"
click at [296, 167] on button "Add Client" at bounding box center [312, 160] width 80 height 30
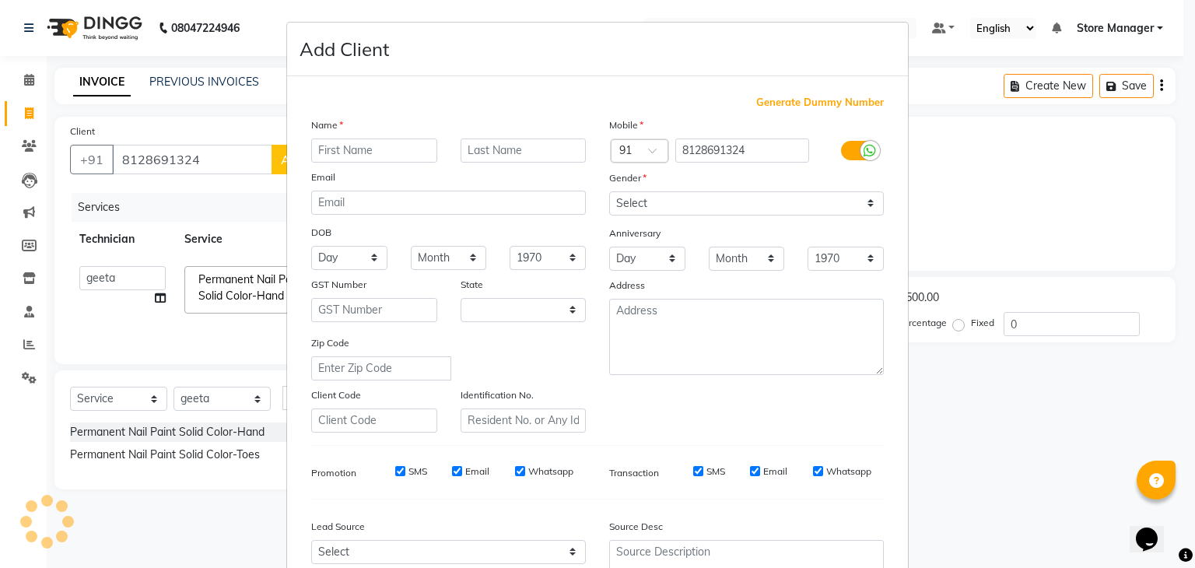
select select "21"
click at [316, 152] on input "[PERSON_NAME]" at bounding box center [374, 150] width 126 height 24
type input "Arpit"
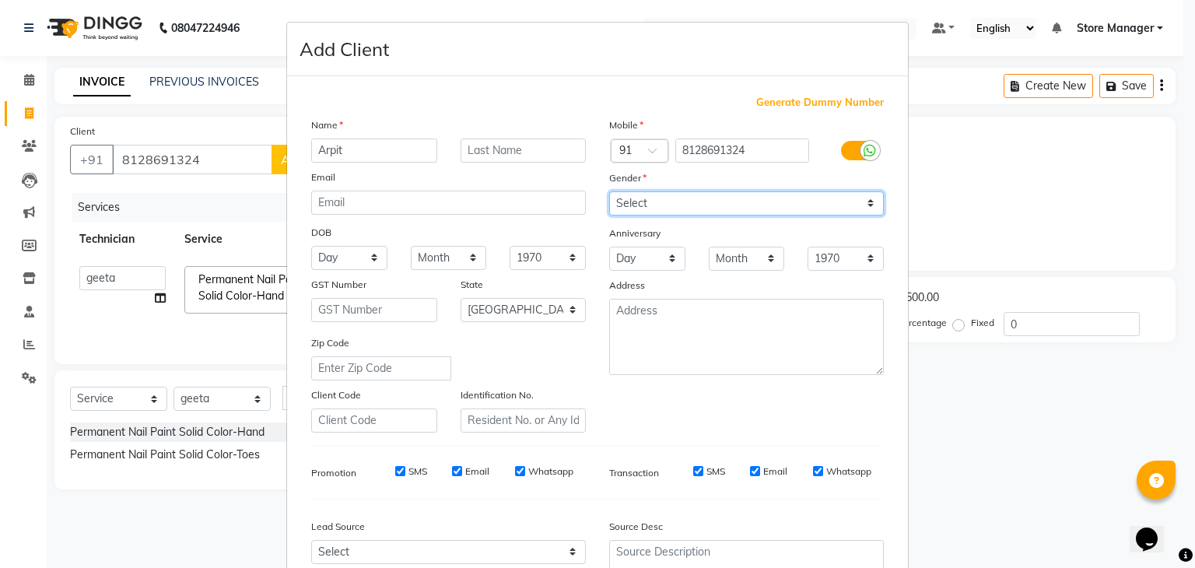
click at [693, 212] on select "Select [DEMOGRAPHIC_DATA] [DEMOGRAPHIC_DATA] Other Prefer Not To Say" at bounding box center [746, 203] width 275 height 24
select select "[DEMOGRAPHIC_DATA]"
click at [609, 192] on select "Select [DEMOGRAPHIC_DATA] [DEMOGRAPHIC_DATA] Other Prefer Not To Say" at bounding box center [746, 203] width 275 height 24
click at [1067, 380] on ngb-modal-window "Add Client Generate Dummy Number Name [PERSON_NAME] Email DOB Day 01 02 03 04 0…" at bounding box center [597, 284] width 1195 height 568
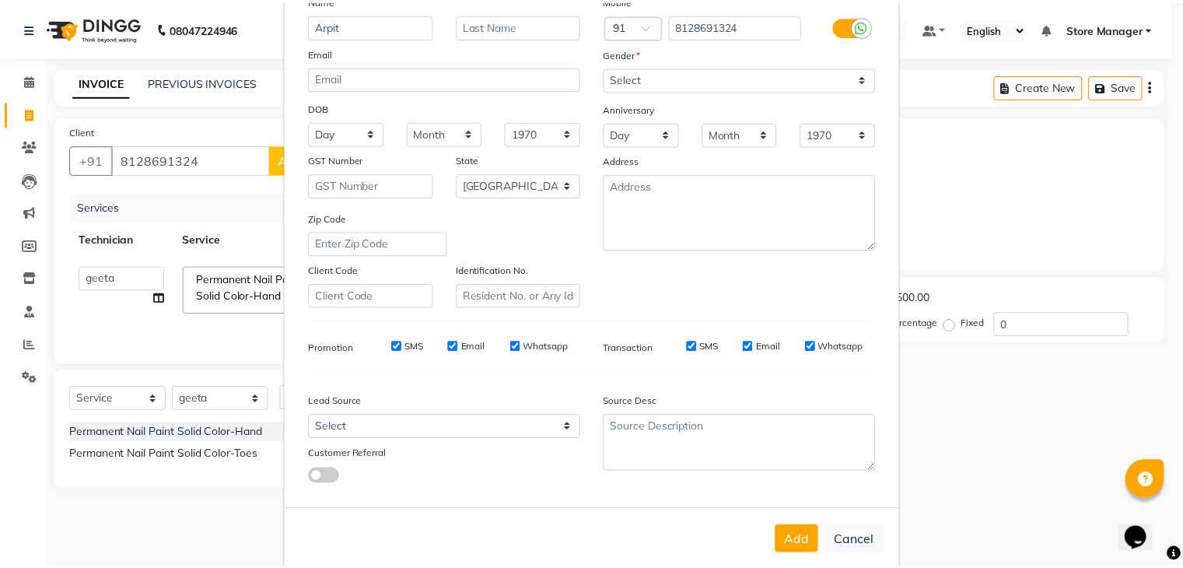
scroll to position [158, 0]
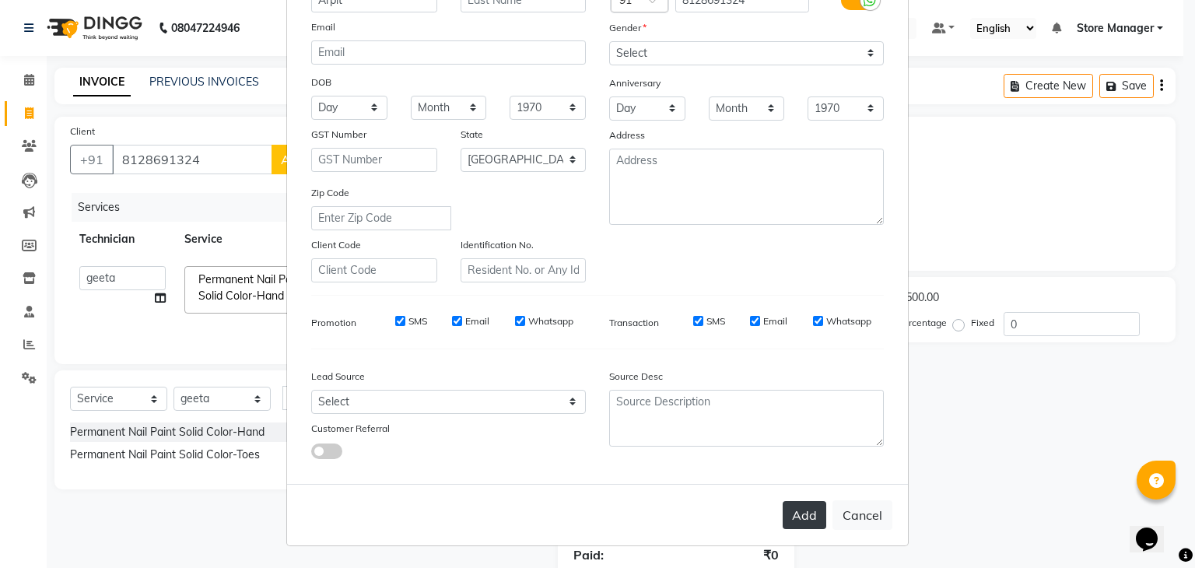
click at [803, 511] on button "Add" at bounding box center [805, 515] width 44 height 28
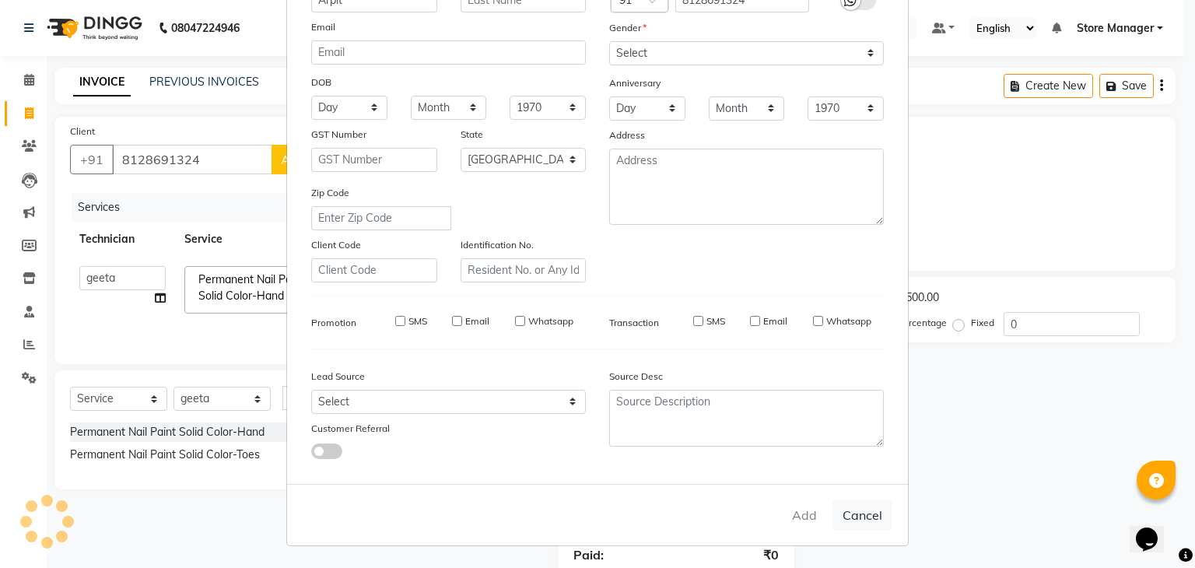
type input "81******24"
select select
select select "null"
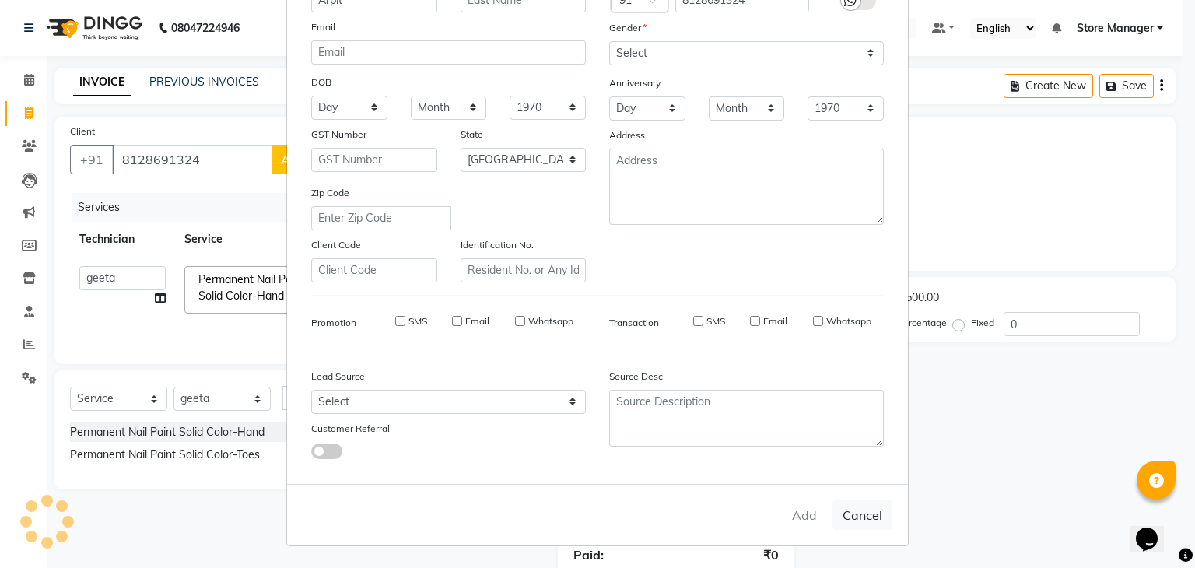
select select
checkbox input "false"
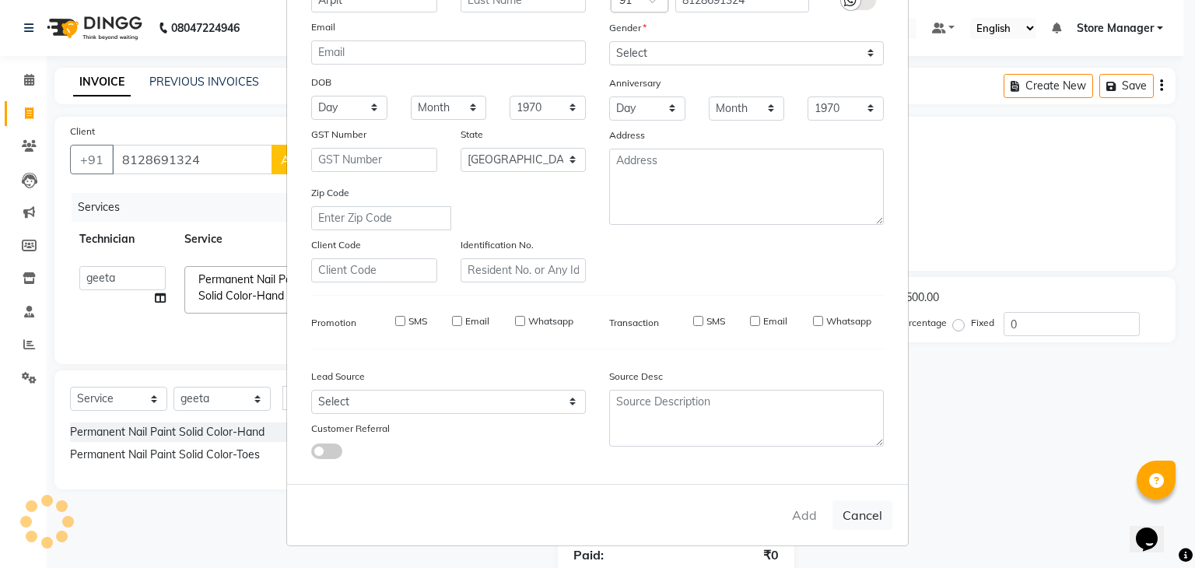
checkbox input "false"
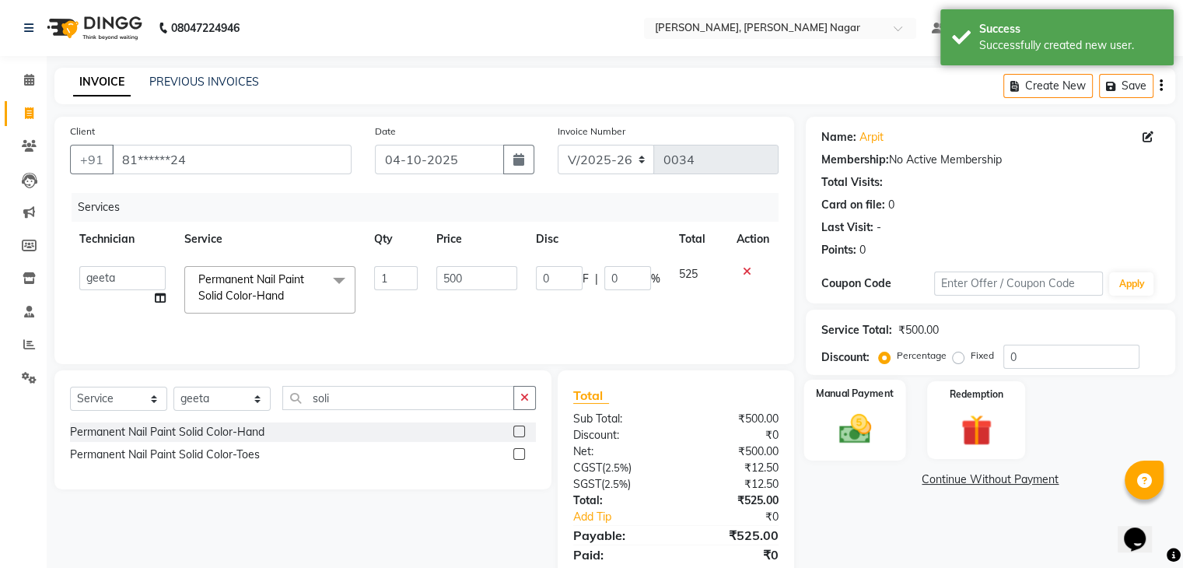
click at [865, 430] on img at bounding box center [855, 429] width 52 height 37
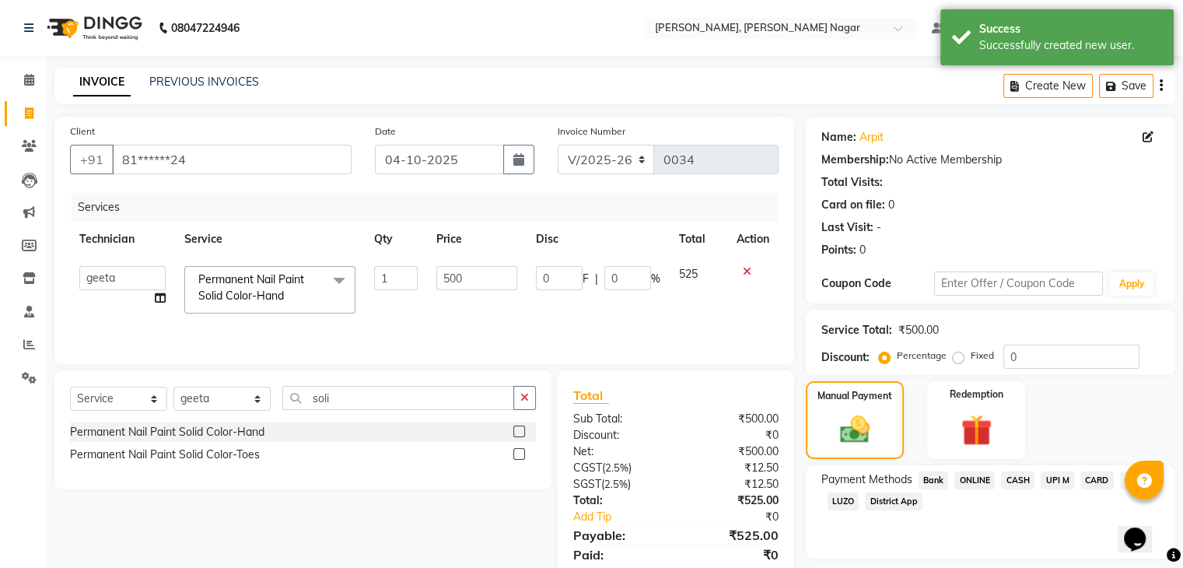
click at [971, 483] on span "ONLINE" at bounding box center [975, 480] width 40 height 18
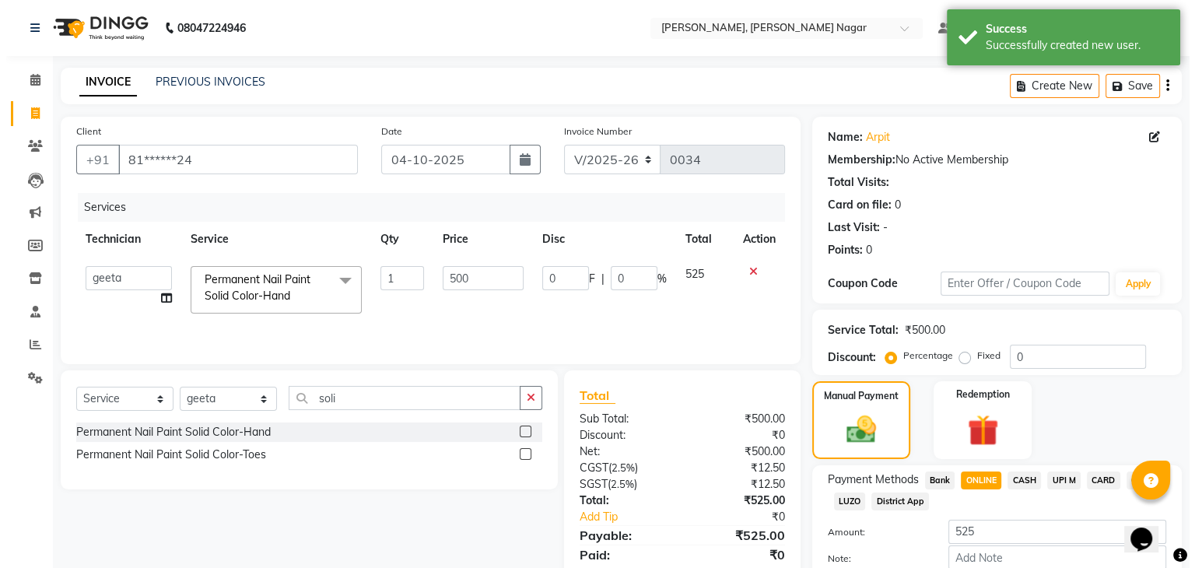
scroll to position [91, 0]
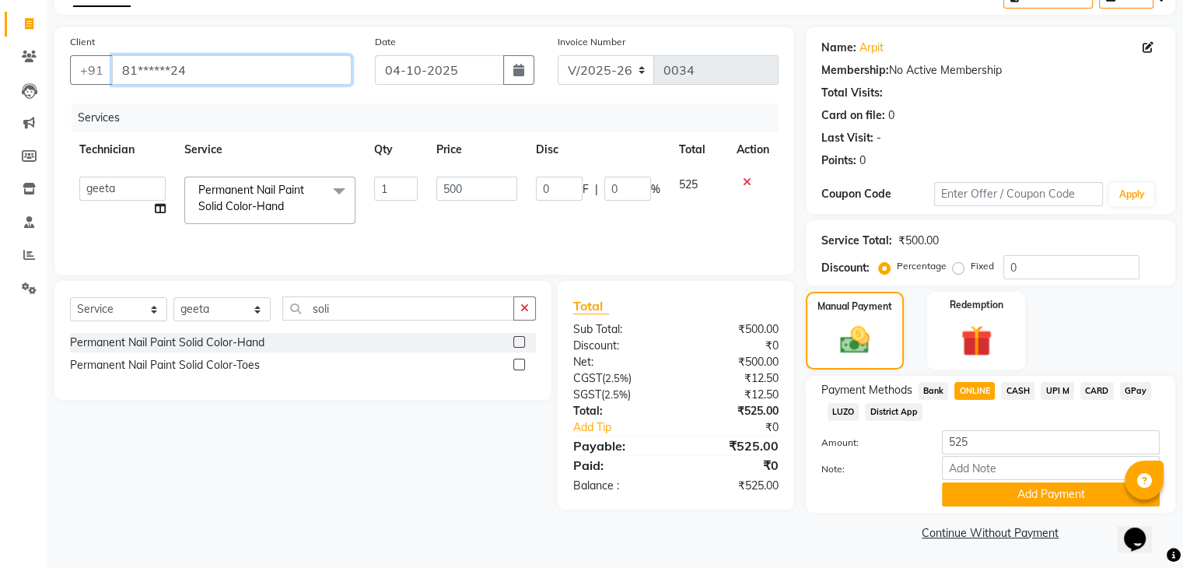
click at [202, 70] on input "81******24" at bounding box center [232, 70] width 240 height 30
type input "81******24"
click at [1148, 51] on icon at bounding box center [1148, 47] width 11 height 11
select select "21"
select select "[DEMOGRAPHIC_DATA]"
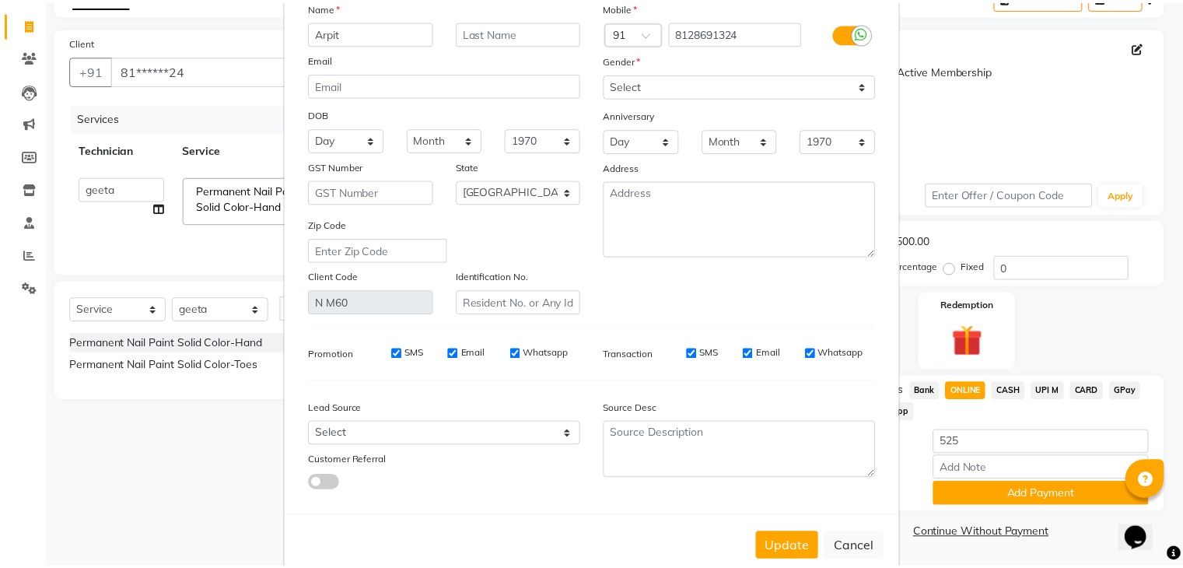
scroll to position [131, 0]
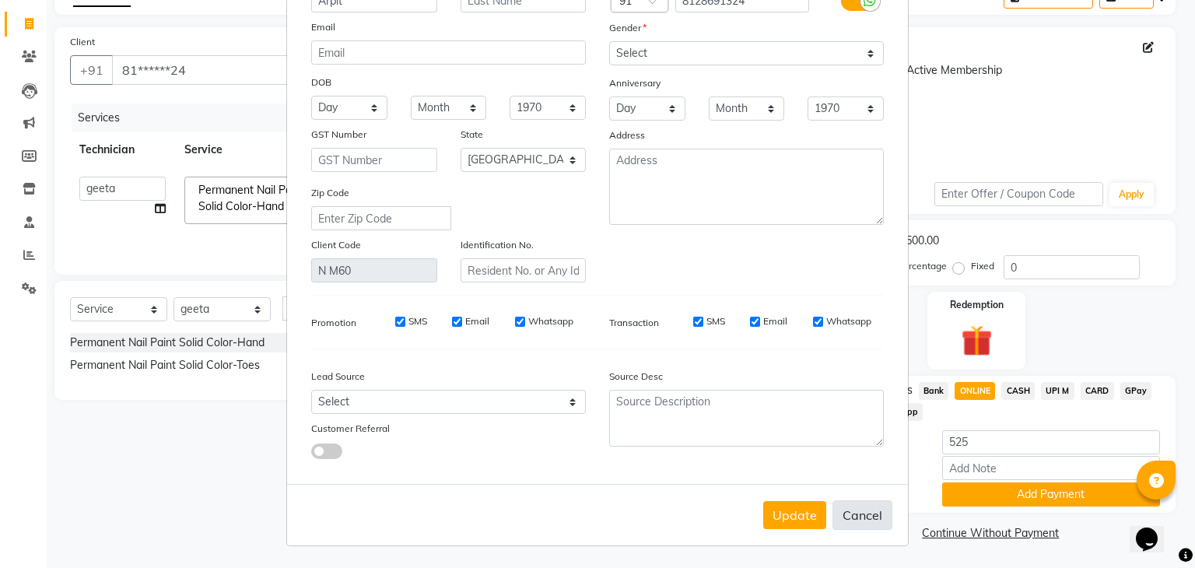
click at [846, 527] on button "Cancel" at bounding box center [862, 515] width 60 height 30
select select
select select "null"
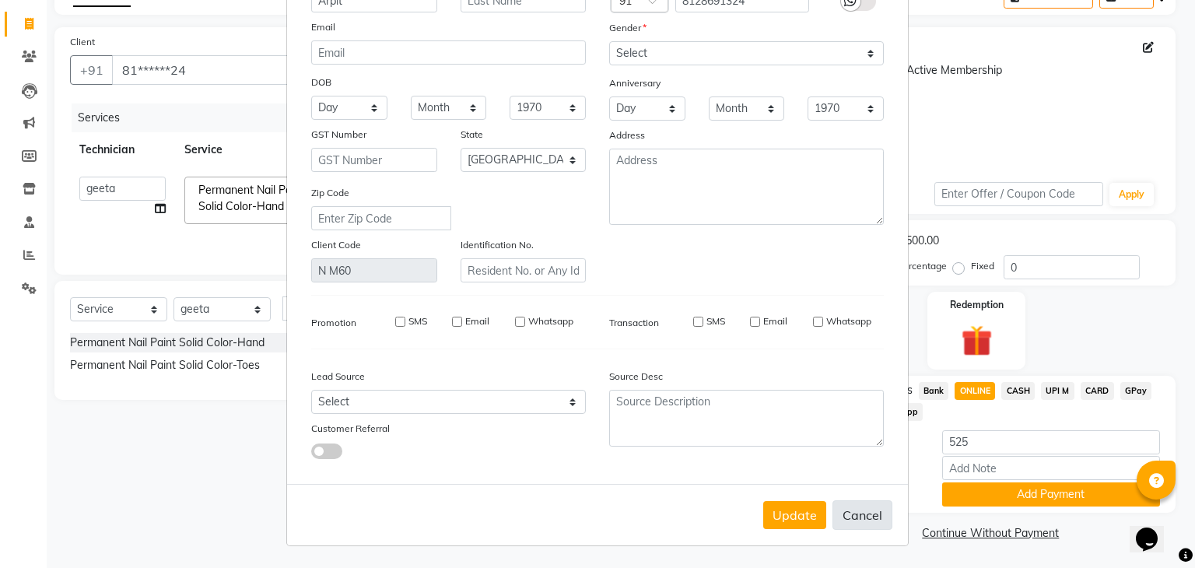
select select
checkbox input "false"
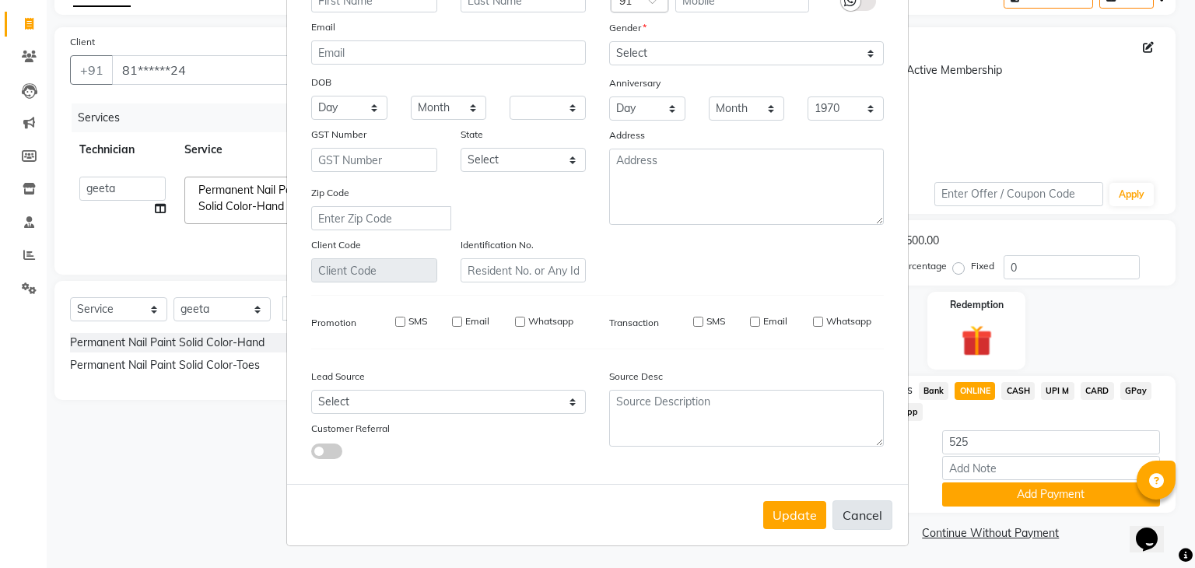
checkbox input "false"
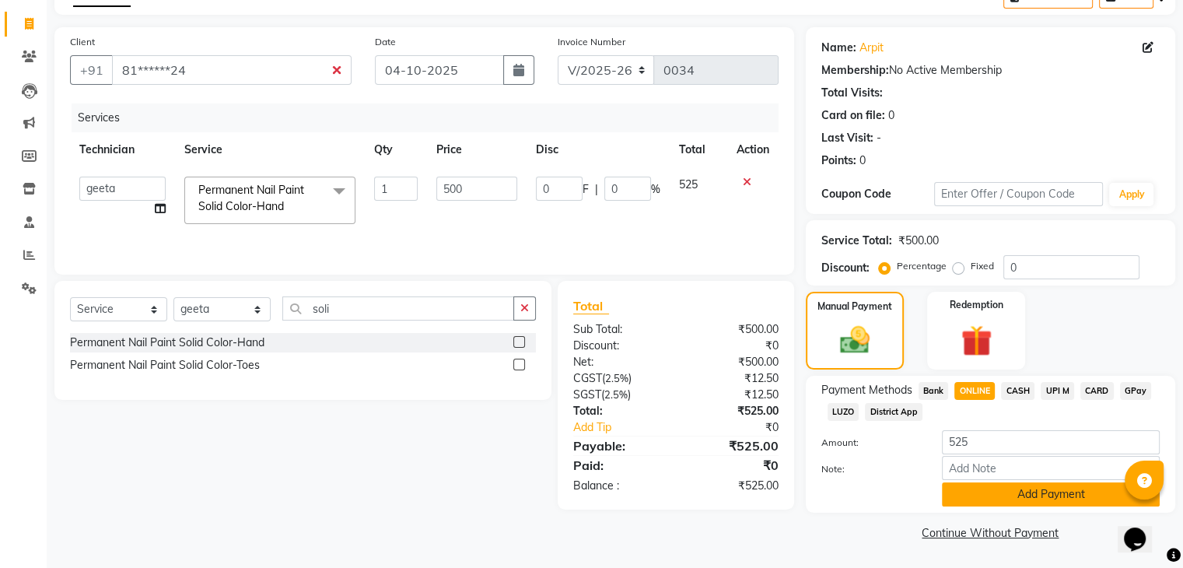
click at [1036, 501] on button "Add Payment" at bounding box center [1051, 494] width 218 height 24
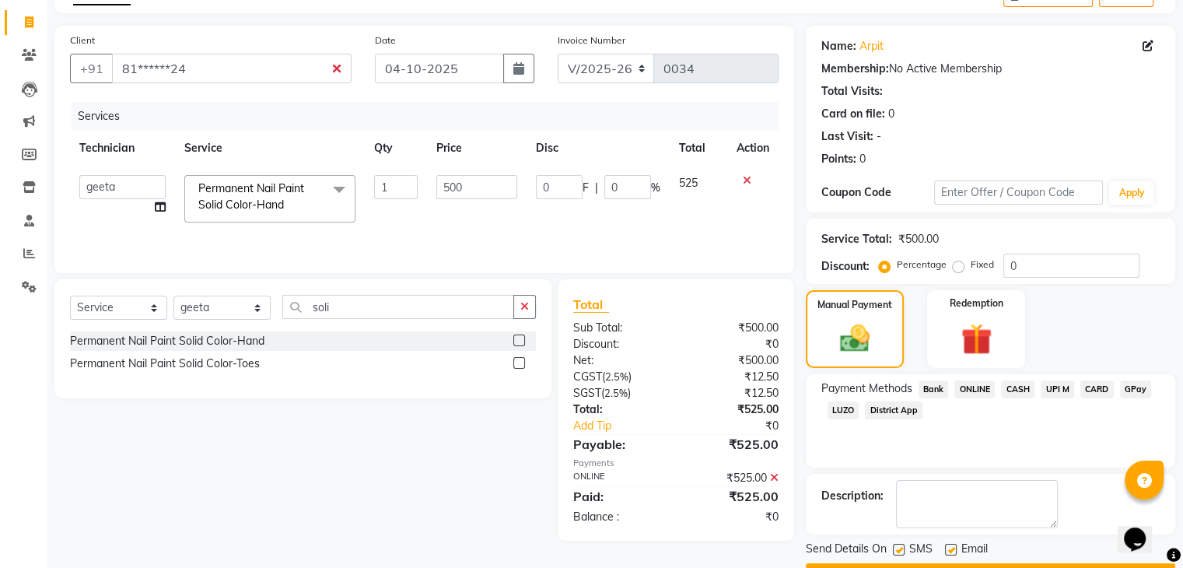
scroll to position [133, 0]
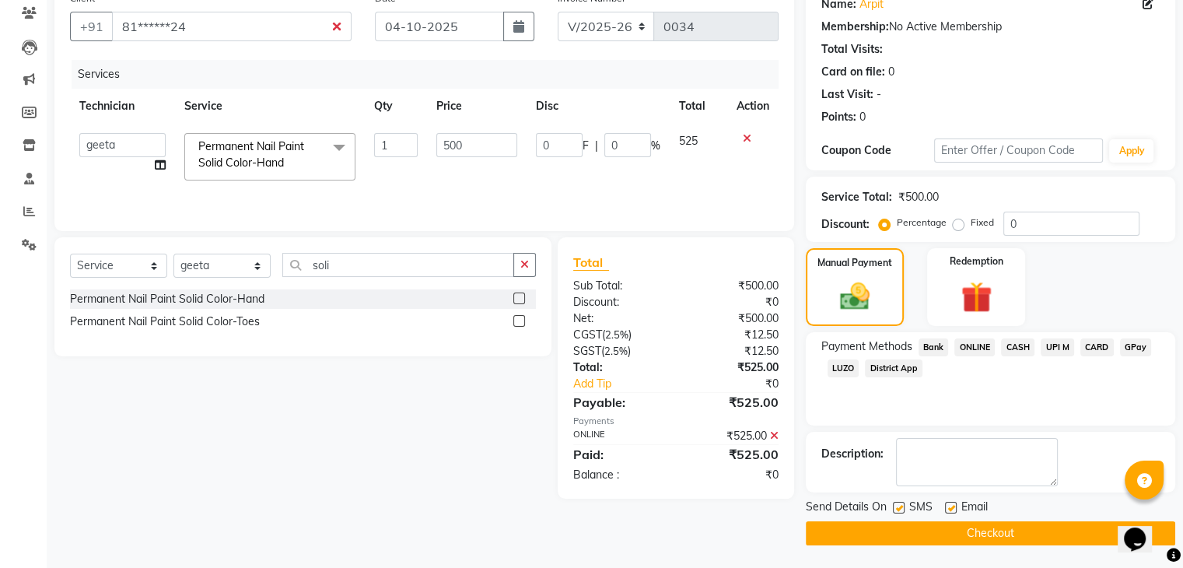
click at [972, 346] on span "ONLINE" at bounding box center [975, 347] width 40 height 18
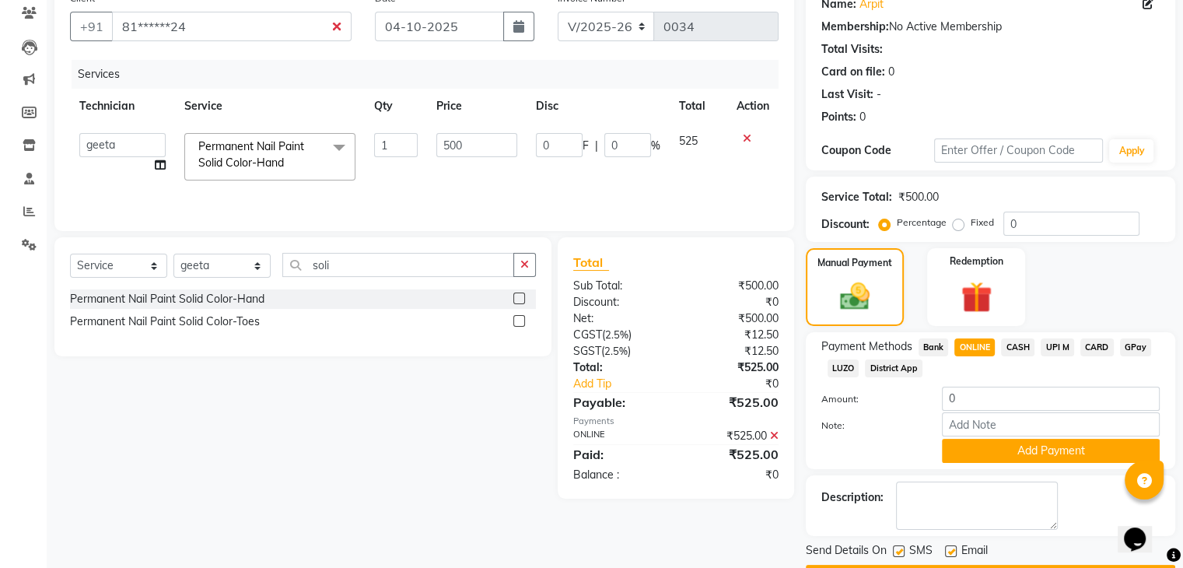
scroll to position [178, 0]
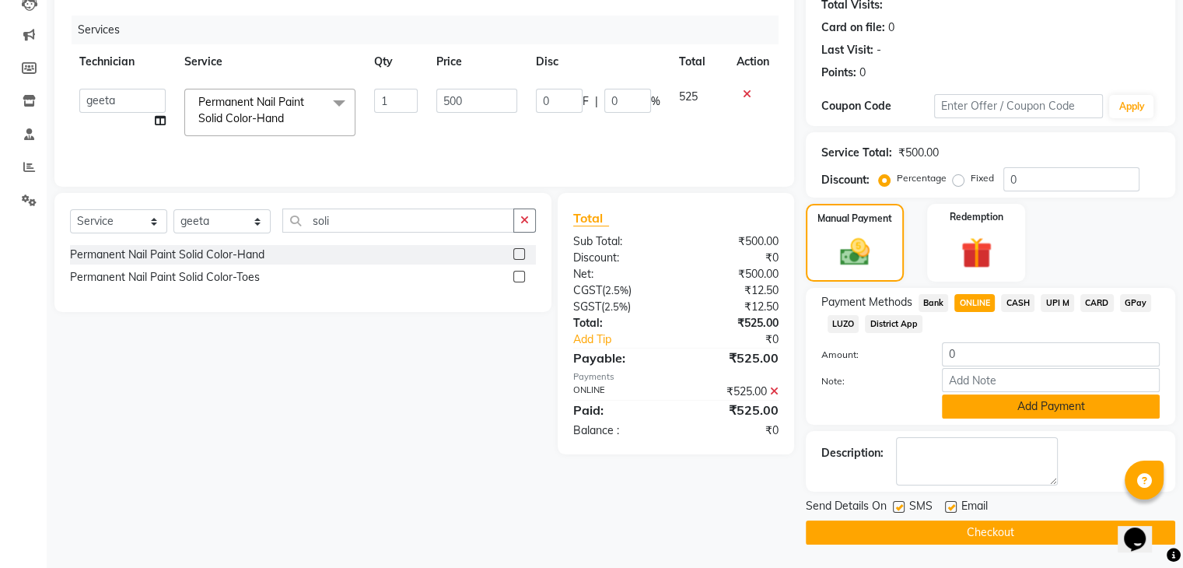
click at [1022, 411] on button "Add Payment" at bounding box center [1051, 406] width 218 height 24
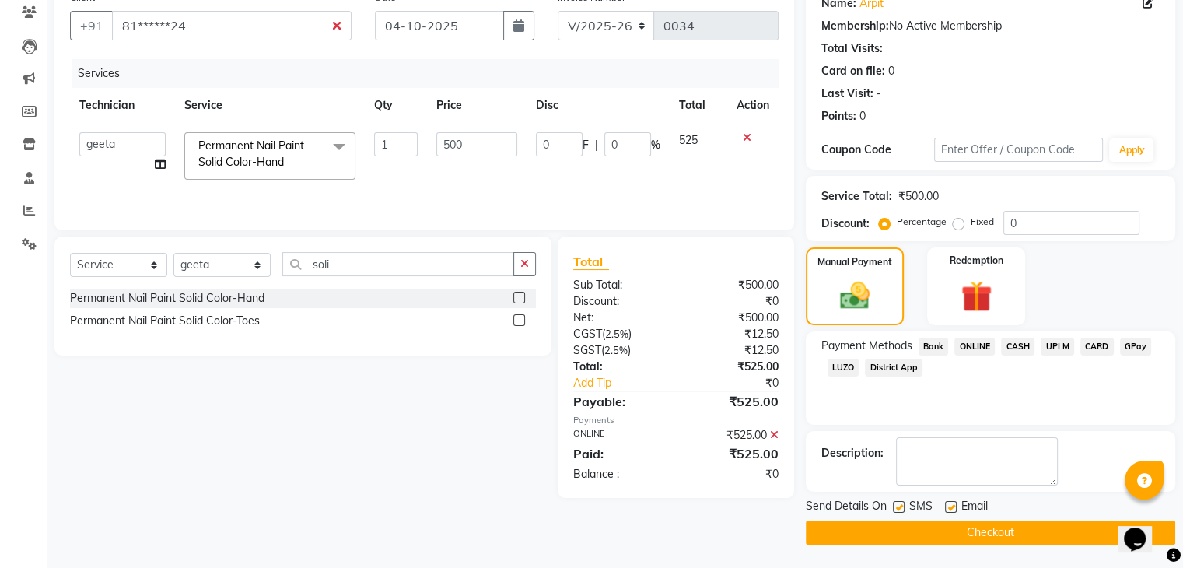
scroll to position [133, 0]
click at [773, 438] on icon at bounding box center [774, 435] width 9 height 11
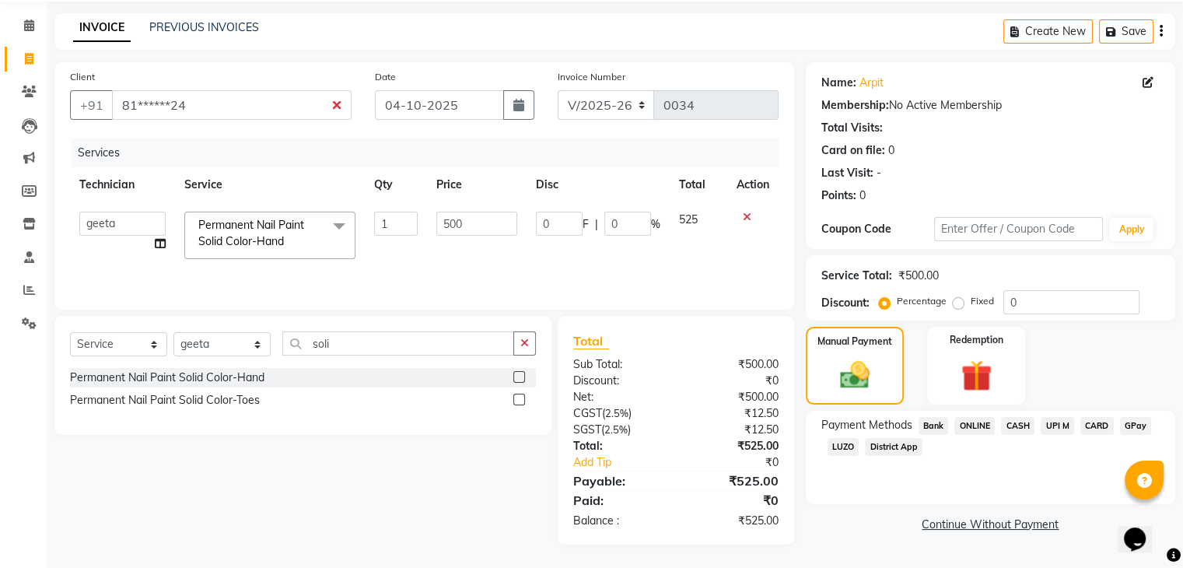
scroll to position [55, 0]
click at [987, 423] on span "ONLINE" at bounding box center [975, 426] width 40 height 18
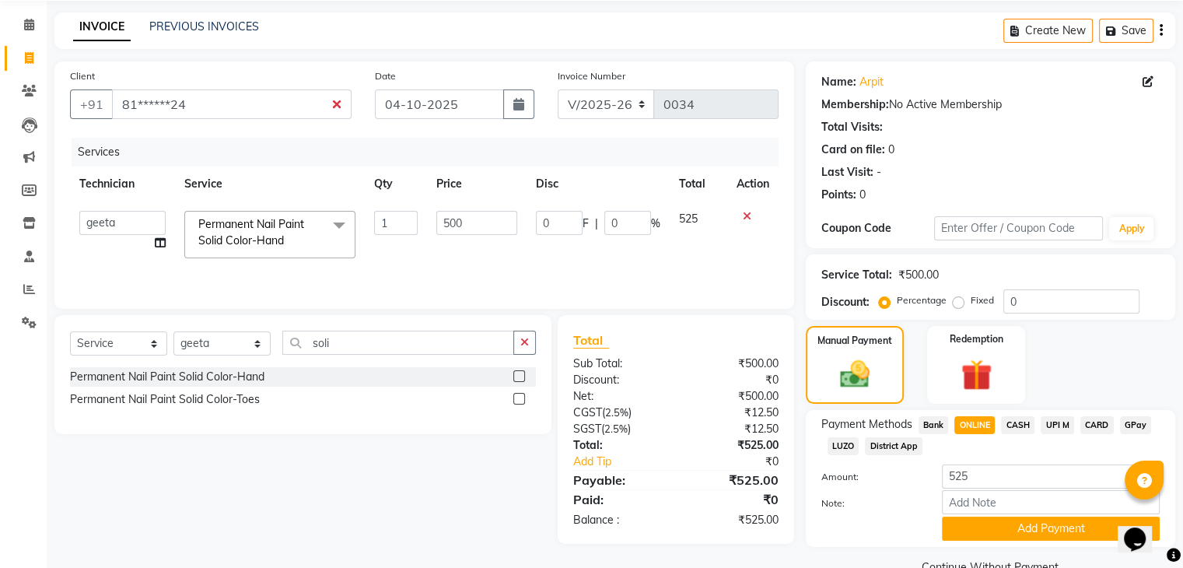
scroll to position [91, 0]
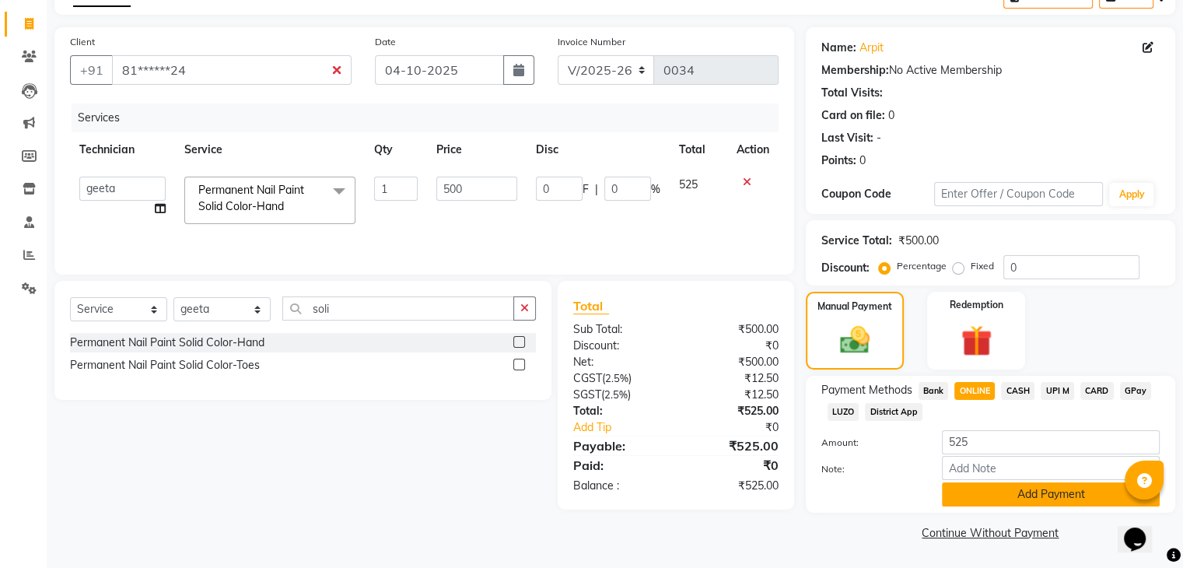
click at [1000, 497] on button "Add Payment" at bounding box center [1051, 494] width 218 height 24
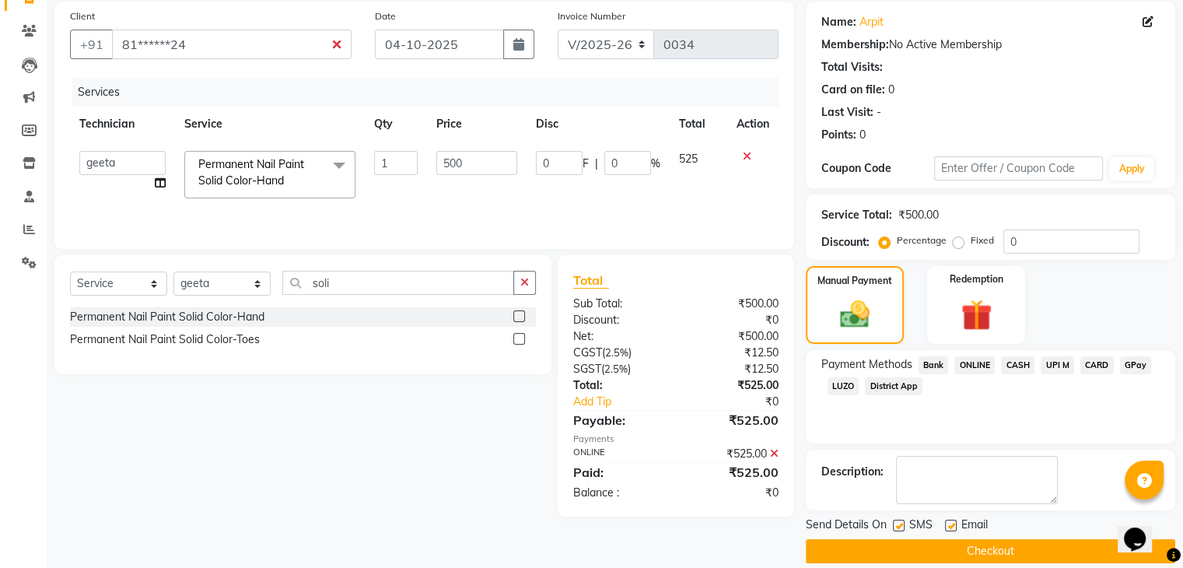
scroll to position [133, 0]
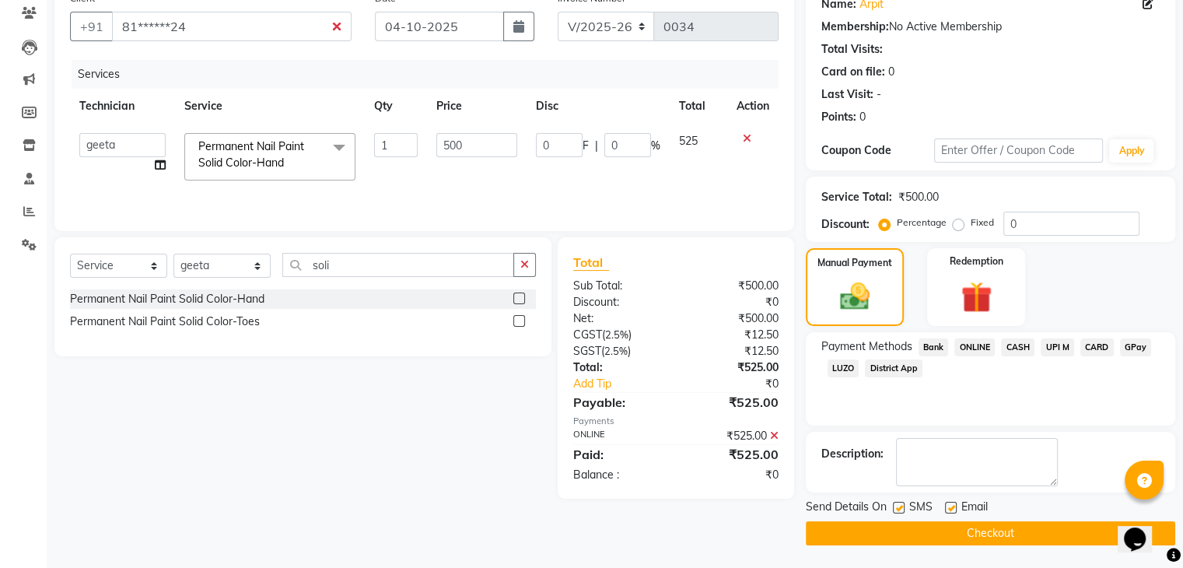
click at [1018, 531] on button "Checkout" at bounding box center [991, 533] width 370 height 24
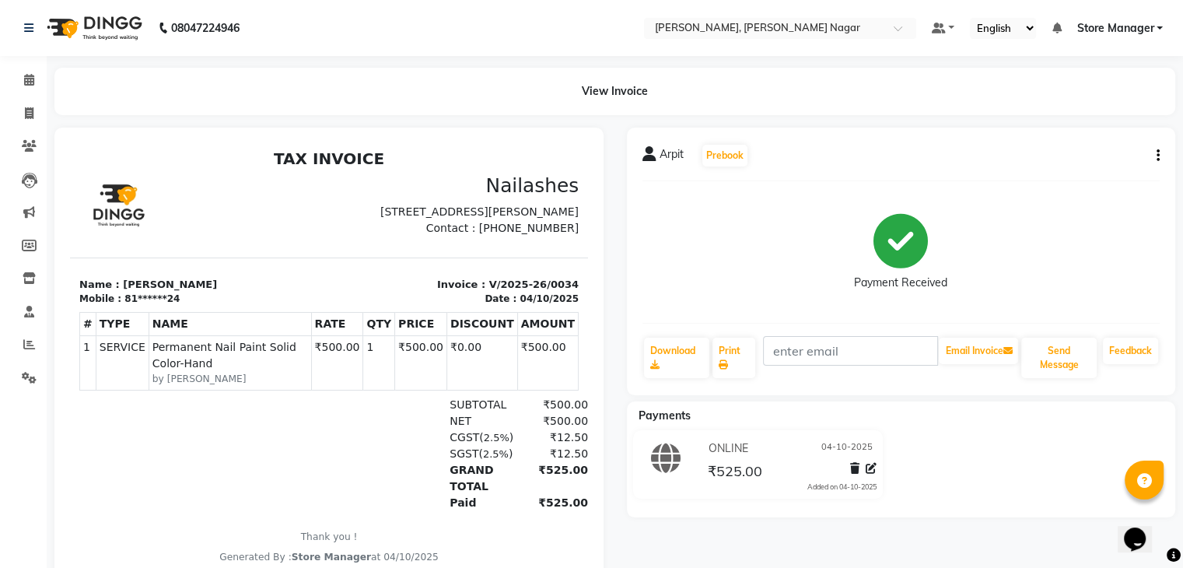
click at [117, 16] on img at bounding box center [93, 28] width 107 height 44
